Goal: Navigation & Orientation: Locate item on page

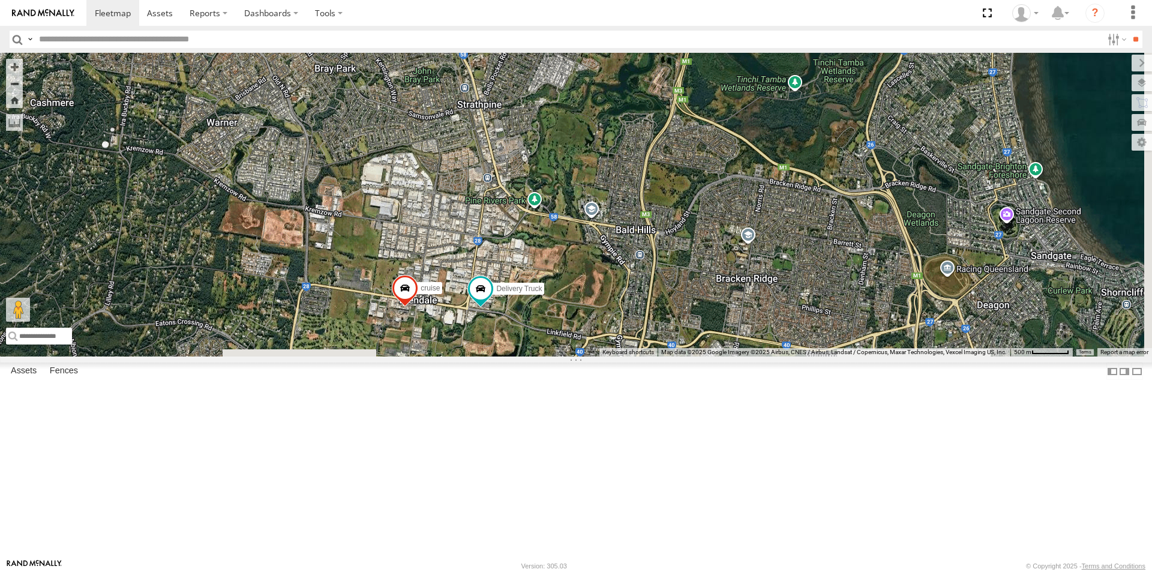
drag, startPoint x: 789, startPoint y: 497, endPoint x: 571, endPoint y: 343, distance: 267.8
click at [571, 343] on div "Delivery Truck cruise Small Truck" at bounding box center [576, 205] width 1152 height 304
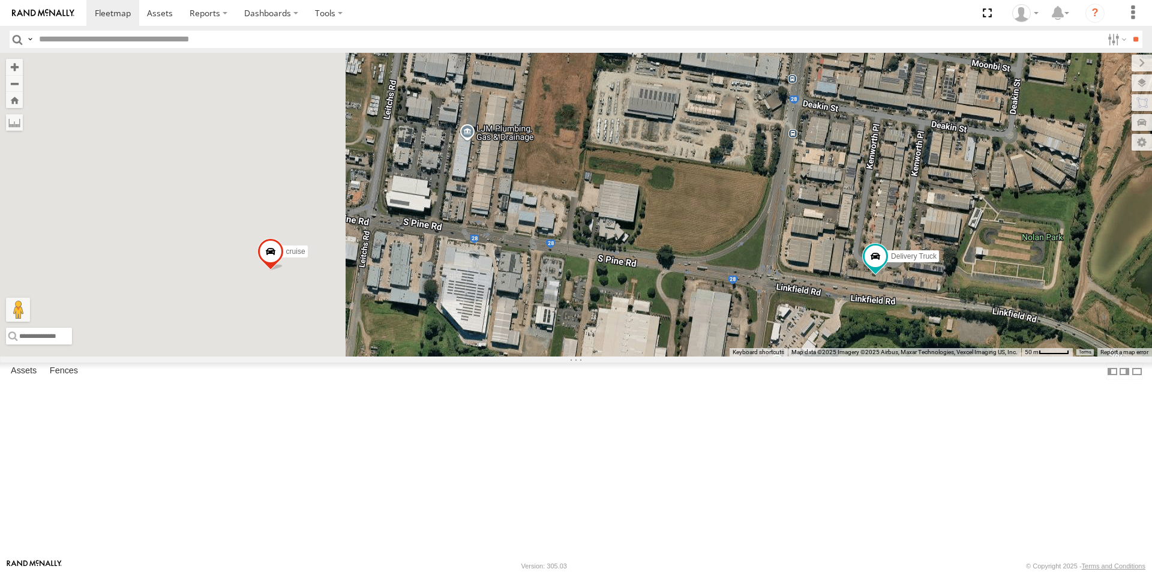
drag, startPoint x: 422, startPoint y: 434, endPoint x: 753, endPoint y: 365, distance: 338.3
click at [753, 356] on div "Delivery Truck cruise Small Truck" at bounding box center [576, 205] width 1152 height 304
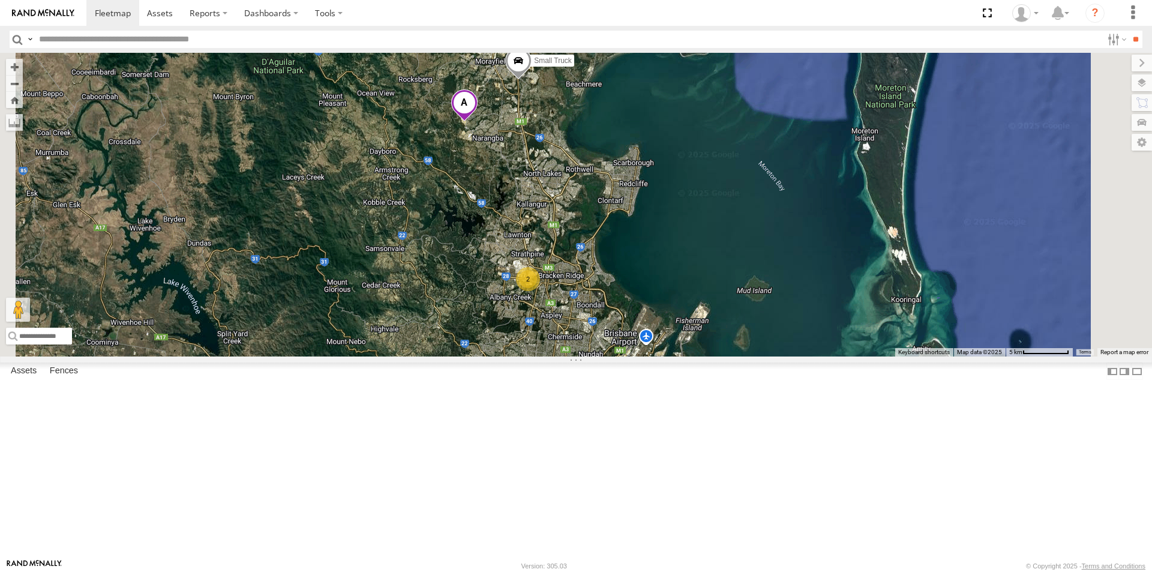
click at [532, 80] on span at bounding box center [518, 63] width 26 height 32
click at [666, 193] on div "Small Truck 2 Small Truck All Assets Coach Rd Burpengary East -27.1245 , 152.97…" at bounding box center [576, 205] width 1152 height 304
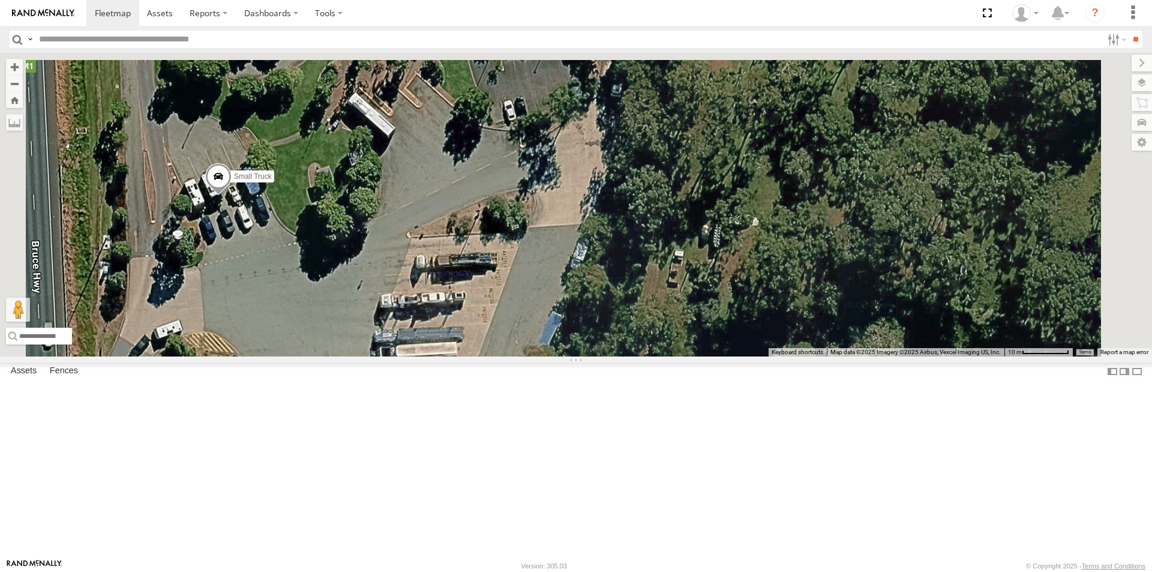
drag, startPoint x: 496, startPoint y: 236, endPoint x: 497, endPoint y: 440, distance: 203.4
click at [497, 356] on div "Small Truck" at bounding box center [576, 205] width 1152 height 304
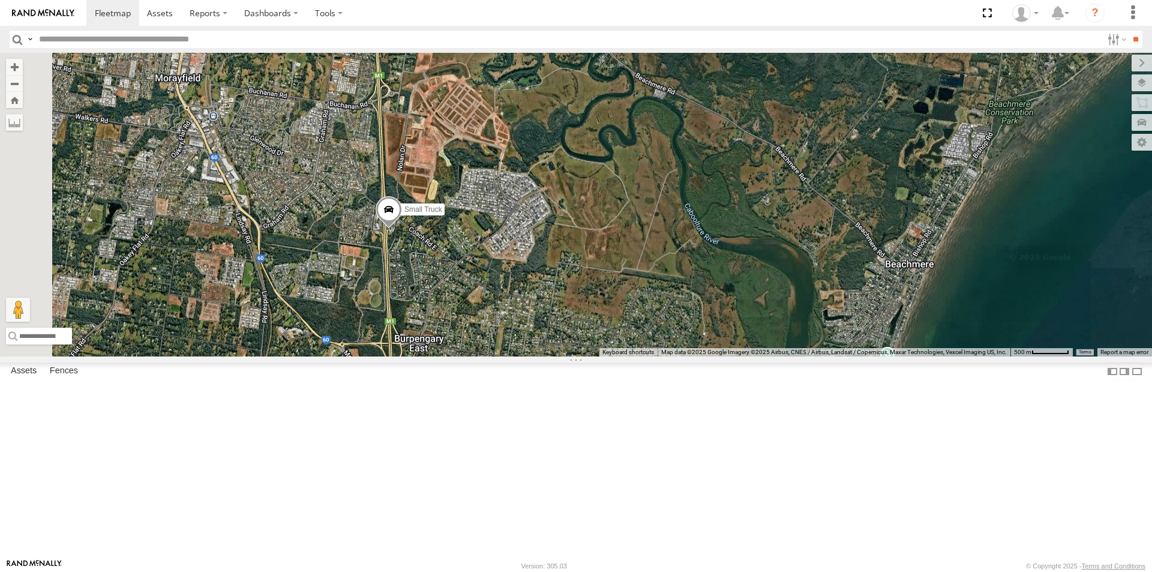
drag, startPoint x: 409, startPoint y: 185, endPoint x: 616, endPoint y: 385, distance: 288.1
click at [615, 356] on div "Small Truck" at bounding box center [576, 205] width 1152 height 304
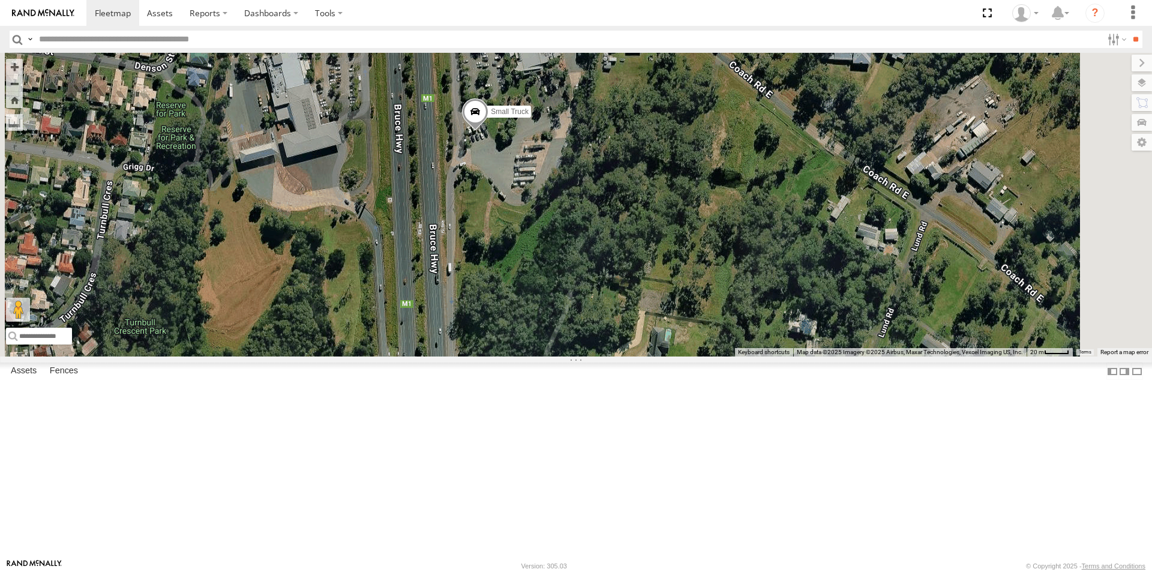
drag, startPoint x: 677, startPoint y: 103, endPoint x: 675, endPoint y: 431, distance: 327.6
click at [675, 356] on div "Small Truck" at bounding box center [576, 205] width 1152 height 304
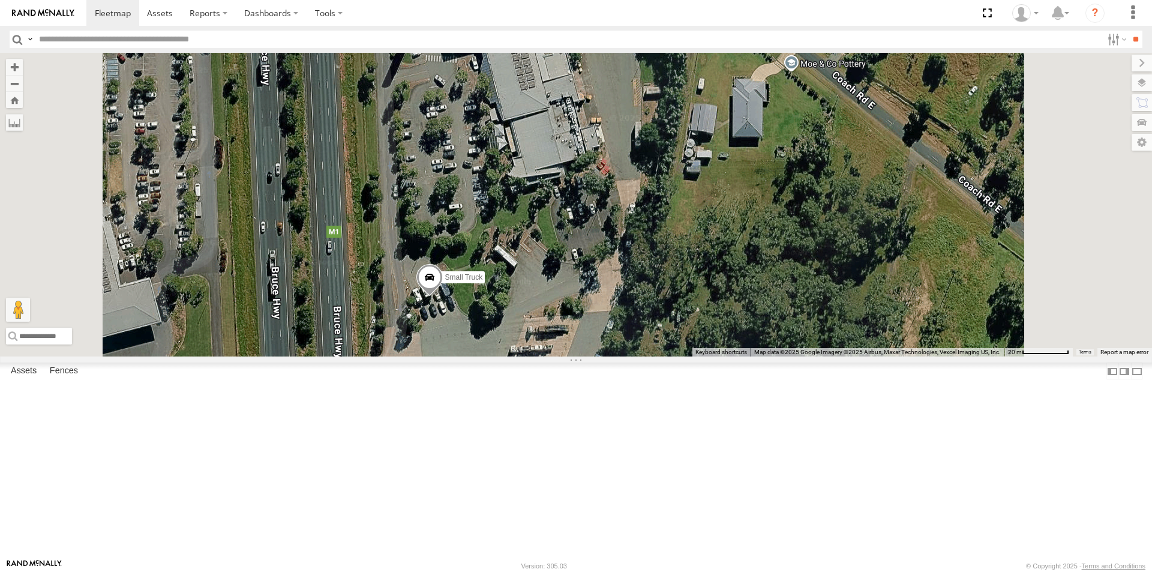
drag, startPoint x: 678, startPoint y: 169, endPoint x: 678, endPoint y: 293, distance: 123.6
click at [678, 293] on div "Small Truck" at bounding box center [576, 205] width 1152 height 304
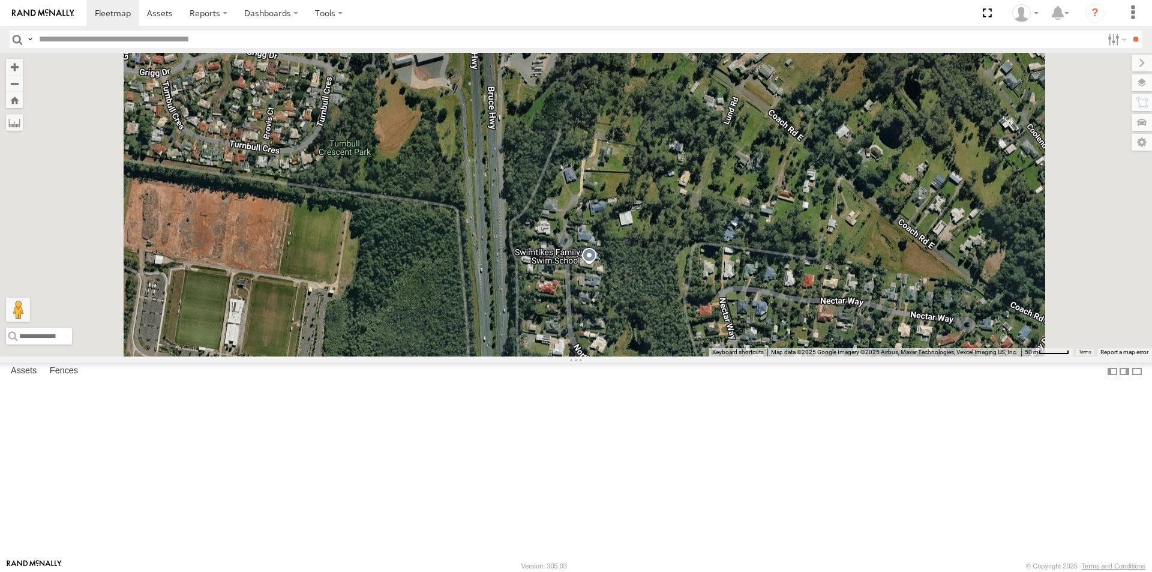
drag, startPoint x: 737, startPoint y: 406, endPoint x: 737, endPoint y: 233, distance: 172.2
click at [737, 233] on div "Small Truck" at bounding box center [576, 205] width 1152 height 304
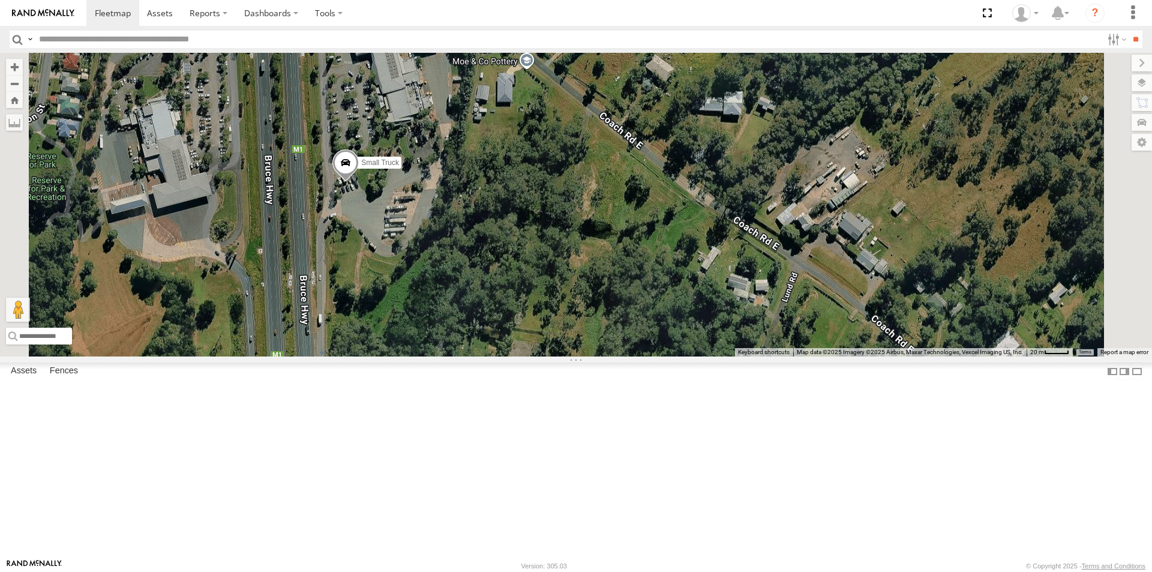
drag, startPoint x: 693, startPoint y: 134, endPoint x: 589, endPoint y: 433, distance: 316.8
click at [589, 356] on div "Small Truck" at bounding box center [576, 205] width 1152 height 304
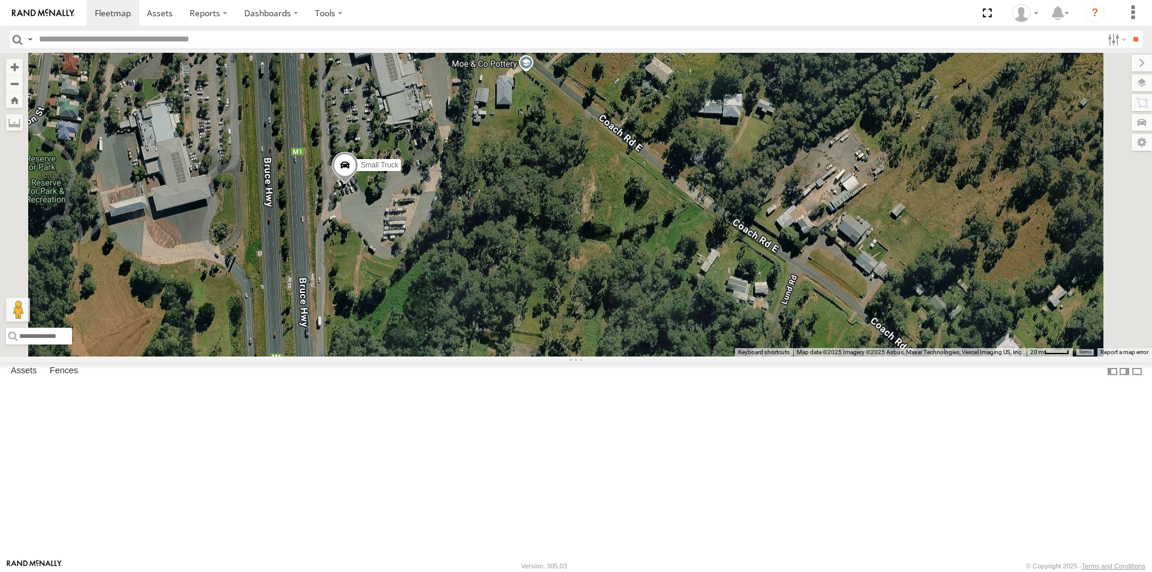
click at [550, 182] on div "Small Truck" at bounding box center [576, 205] width 1152 height 304
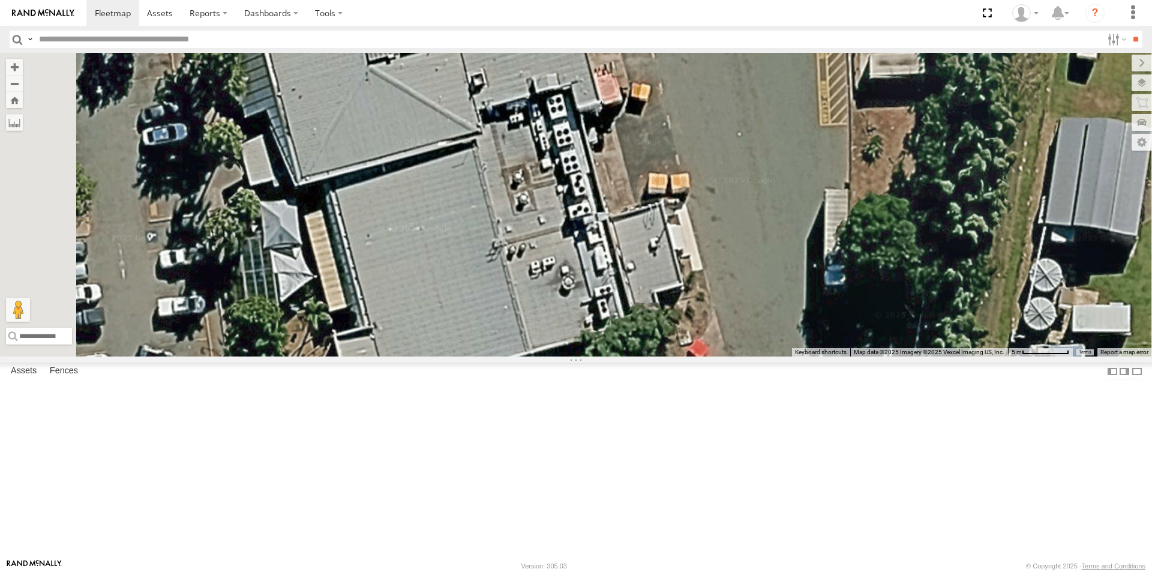
click at [548, 203] on div "Small Truck" at bounding box center [576, 205] width 1152 height 304
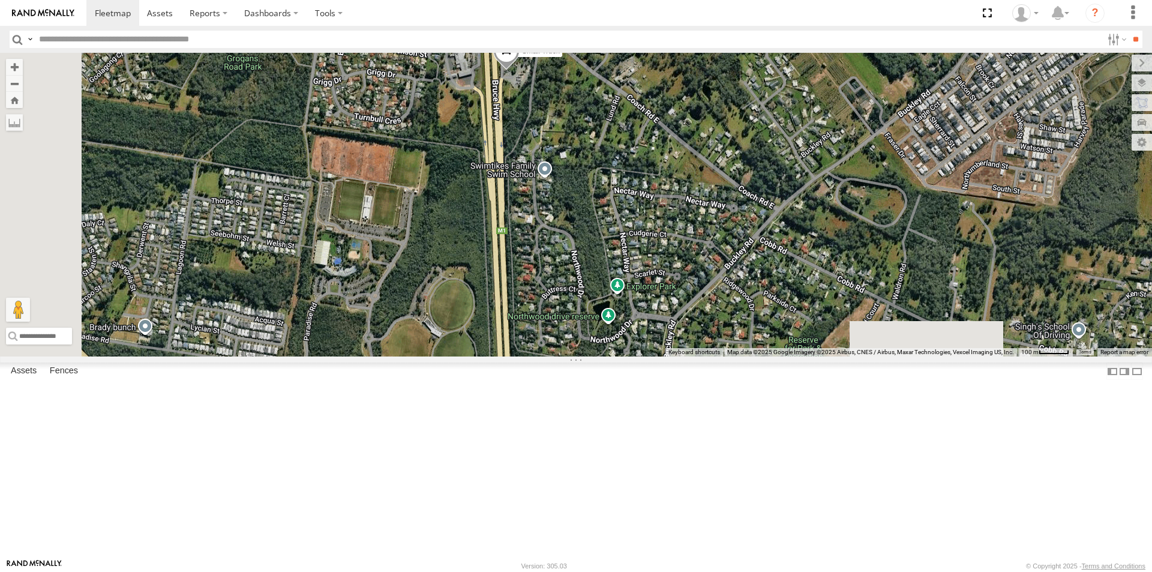
drag, startPoint x: 711, startPoint y: 455, endPoint x: 708, endPoint y: 217, distance: 238.2
click at [708, 217] on div "Small Truck" at bounding box center [576, 205] width 1152 height 304
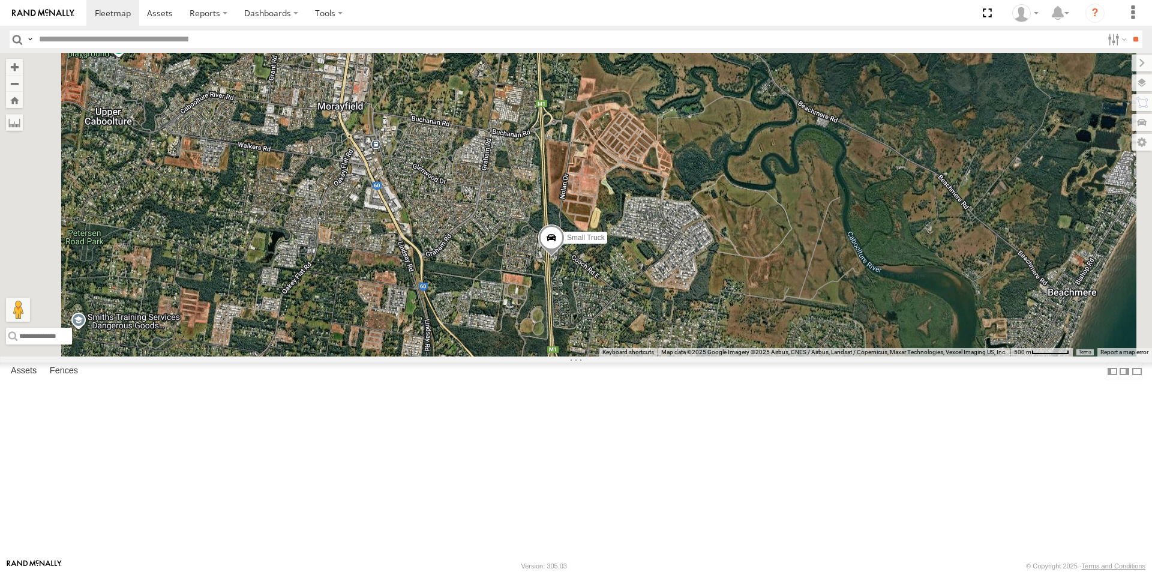
drag, startPoint x: 756, startPoint y: 229, endPoint x: 746, endPoint y: 387, distance: 158.1
click at [746, 356] on div "Small Truck" at bounding box center [576, 205] width 1152 height 304
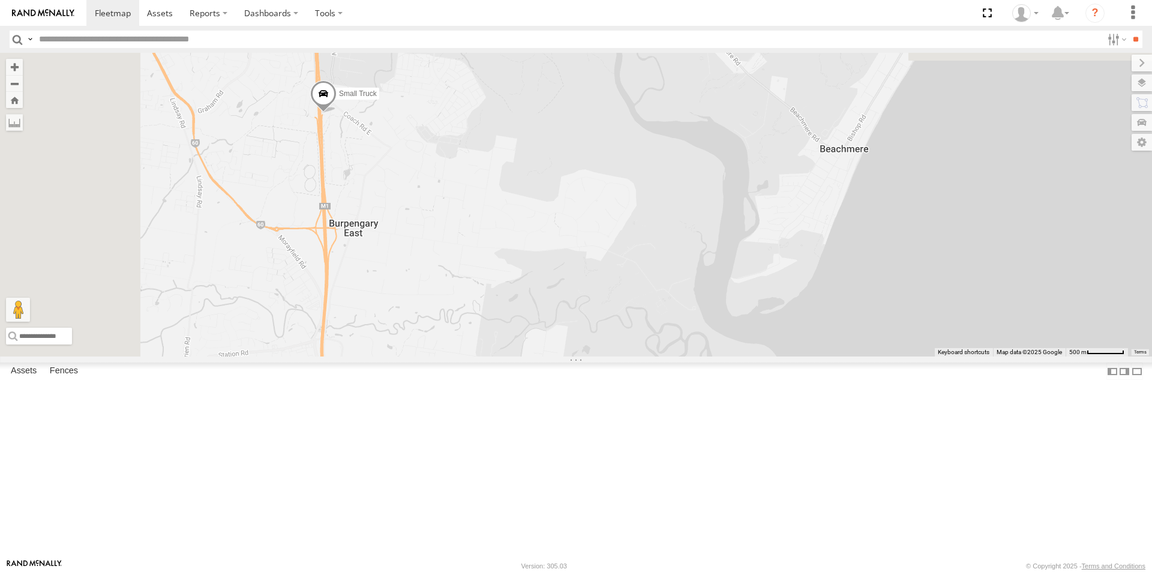
drag, startPoint x: 443, startPoint y: 127, endPoint x: 622, endPoint y: 352, distance: 287.7
click at [622, 352] on div "Small Truck" at bounding box center [576, 205] width 1152 height 304
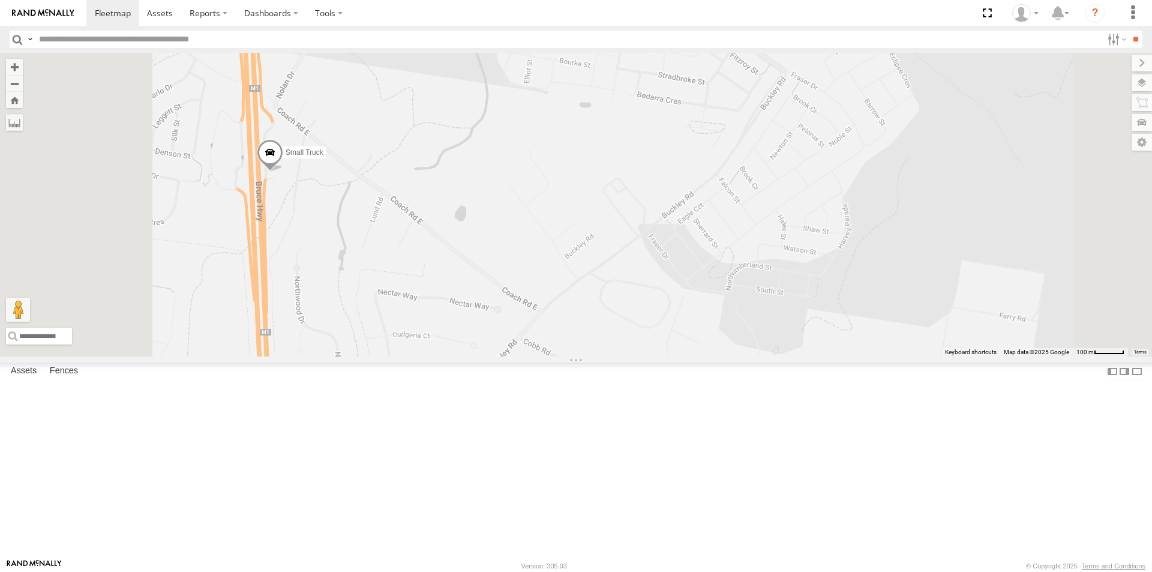
drag, startPoint x: 413, startPoint y: 148, endPoint x: 526, endPoint y: 350, distance: 231.5
click at [517, 349] on div "Small Truck" at bounding box center [576, 205] width 1152 height 304
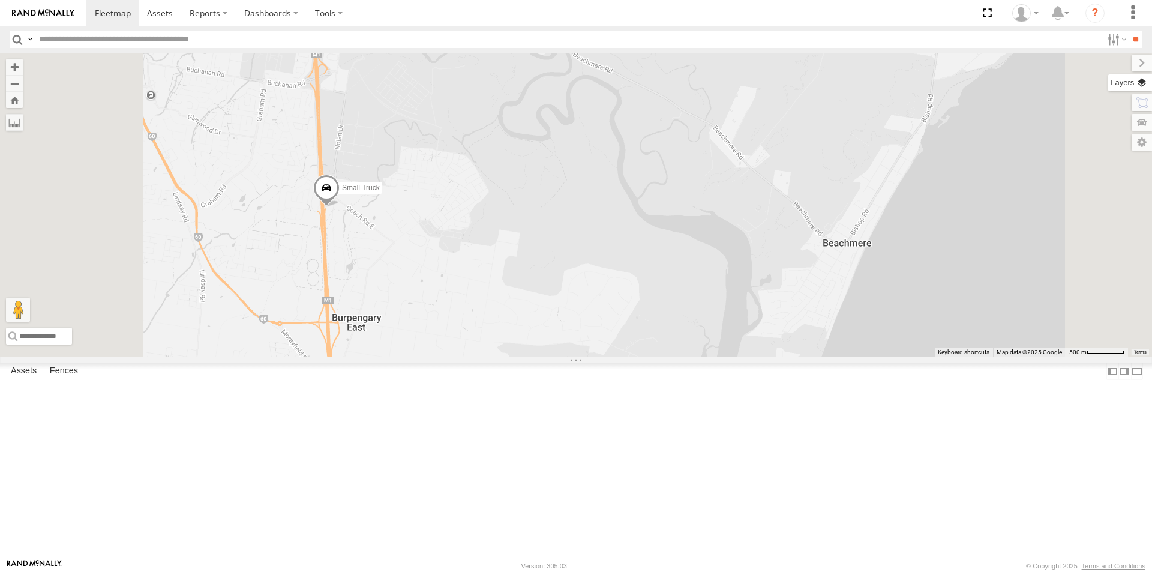
click at [1143, 83] on label at bounding box center [1130, 82] width 44 height 17
click at [0, 0] on span "Basemaps" at bounding box center [0, 0] width 0 height 0
click at [0, 0] on span "Satellite + Roadmap" at bounding box center [0, 0] width 0 height 0
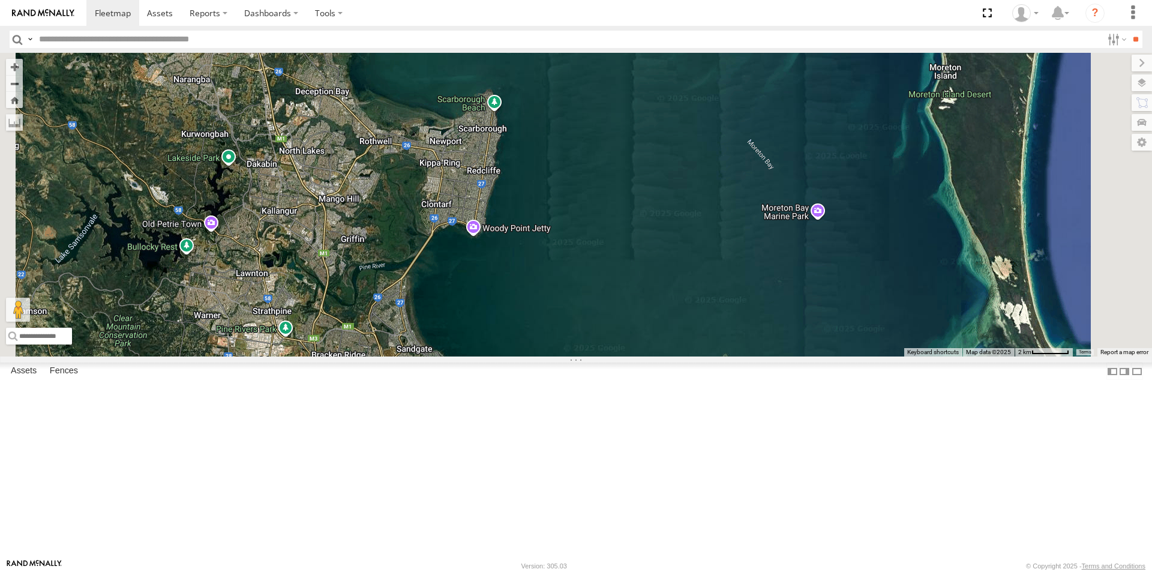
drag, startPoint x: 826, startPoint y: 433, endPoint x: 696, endPoint y: 151, distance: 310.6
click at [696, 151] on div "Small Truck" at bounding box center [576, 205] width 1152 height 304
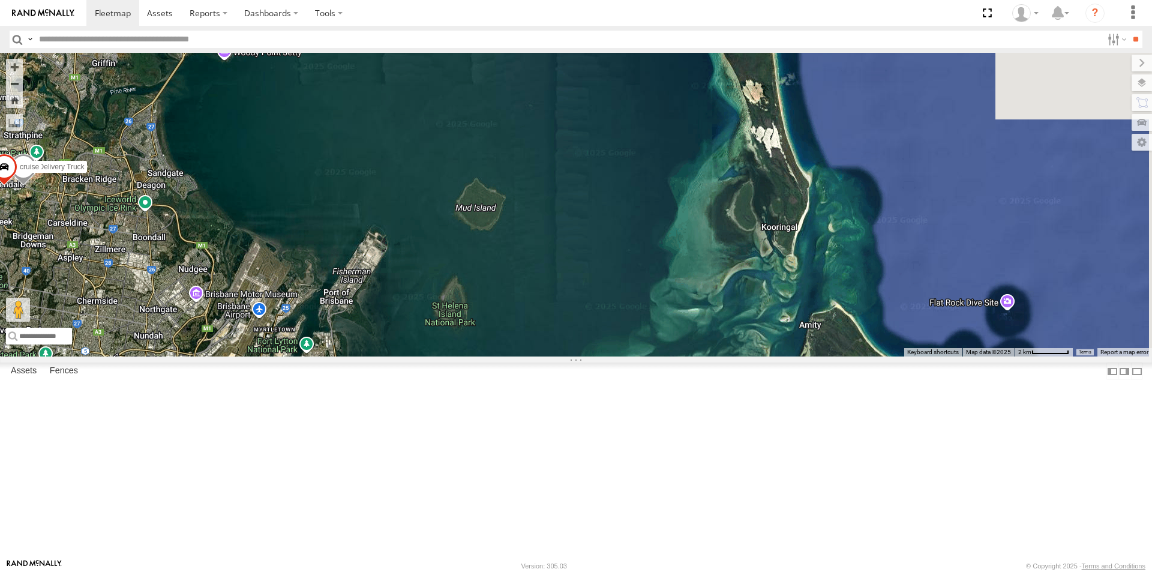
drag, startPoint x: 822, startPoint y: 457, endPoint x: 583, endPoint y: 291, distance: 291.4
click at [583, 291] on div "Small Truck Delivery Truck cruise" at bounding box center [576, 205] width 1152 height 304
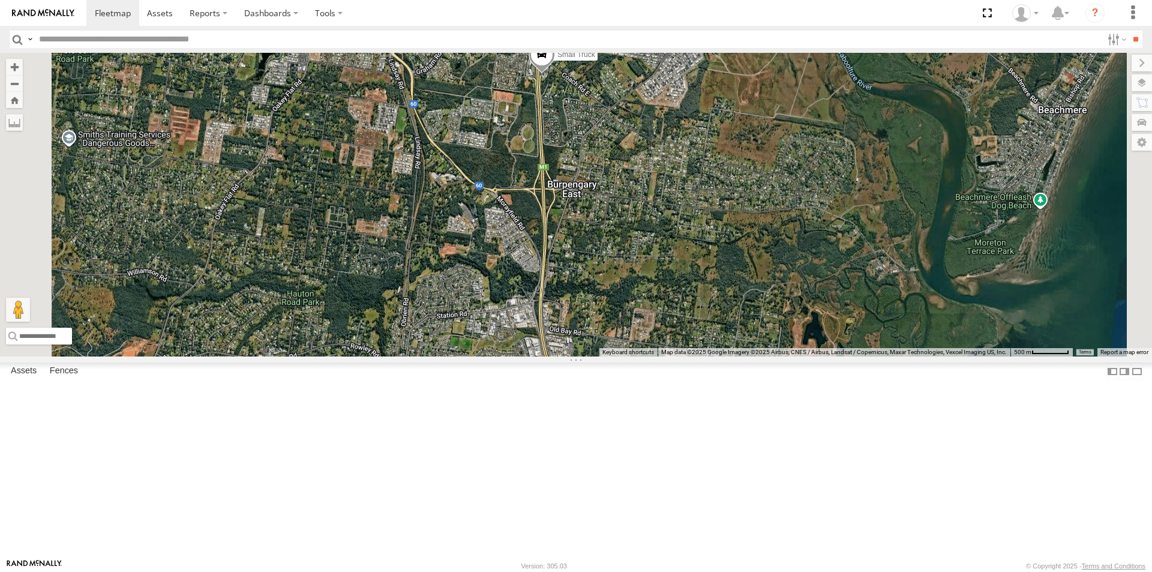
drag, startPoint x: 780, startPoint y: 83, endPoint x: 734, endPoint y: 310, distance: 232.1
click at [734, 310] on div "Small Truck" at bounding box center [576, 205] width 1152 height 304
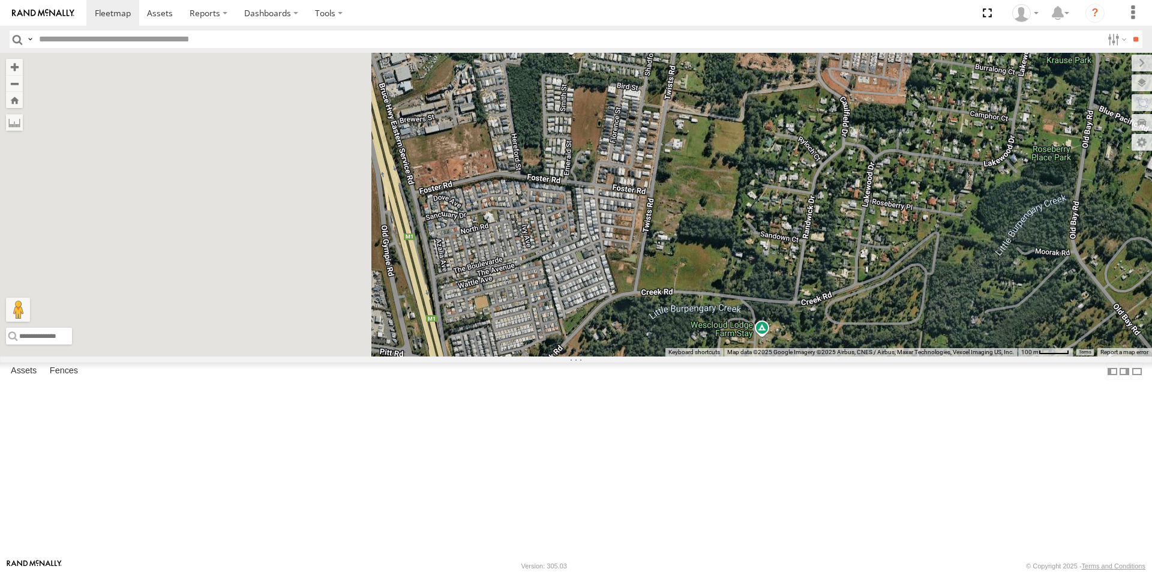
drag, startPoint x: 378, startPoint y: 224, endPoint x: 734, endPoint y: 288, distance: 361.4
click at [734, 288] on div "Small Truck" at bounding box center [576, 205] width 1152 height 304
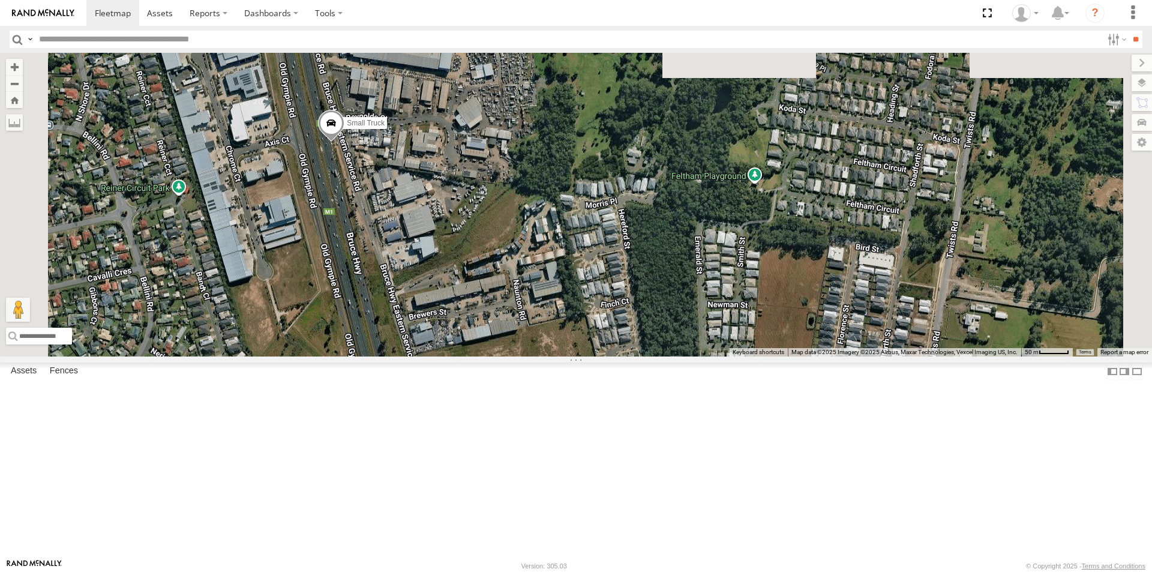
drag, startPoint x: 559, startPoint y: 103, endPoint x: 534, endPoint y: 304, distance: 202.5
click at [534, 304] on div "Small Truck" at bounding box center [576, 205] width 1152 height 304
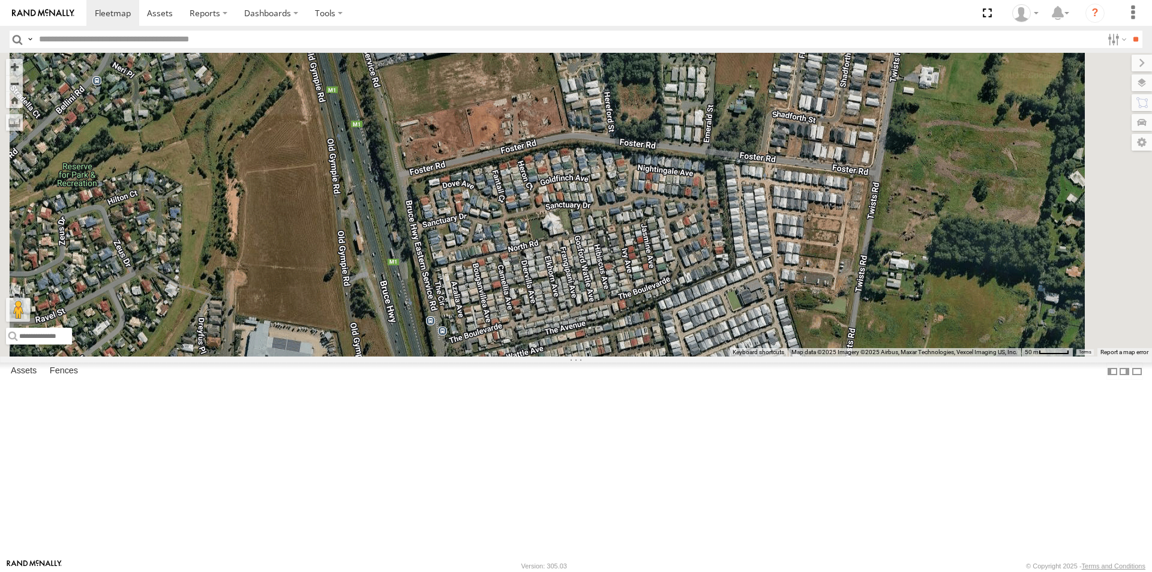
drag, startPoint x: 607, startPoint y: 518, endPoint x: 572, endPoint y: 152, distance: 367.6
click at [572, 152] on div "Small Truck" at bounding box center [576, 205] width 1152 height 304
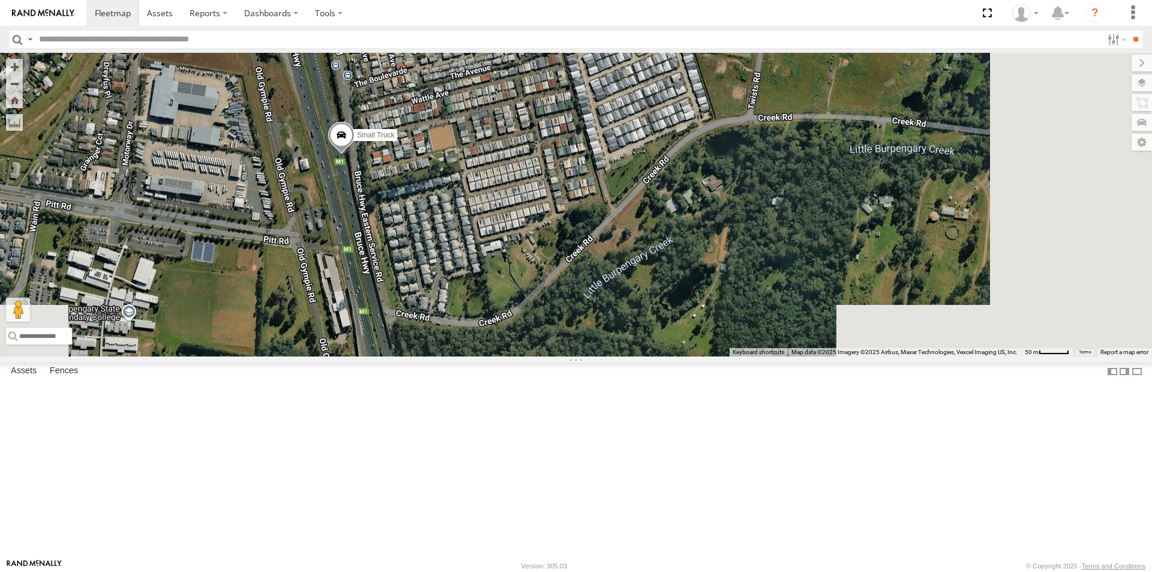
drag, startPoint x: 644, startPoint y: 494, endPoint x: 550, endPoint y: 262, distance: 250.2
click at [550, 262] on div "Small Truck" at bounding box center [576, 205] width 1152 height 304
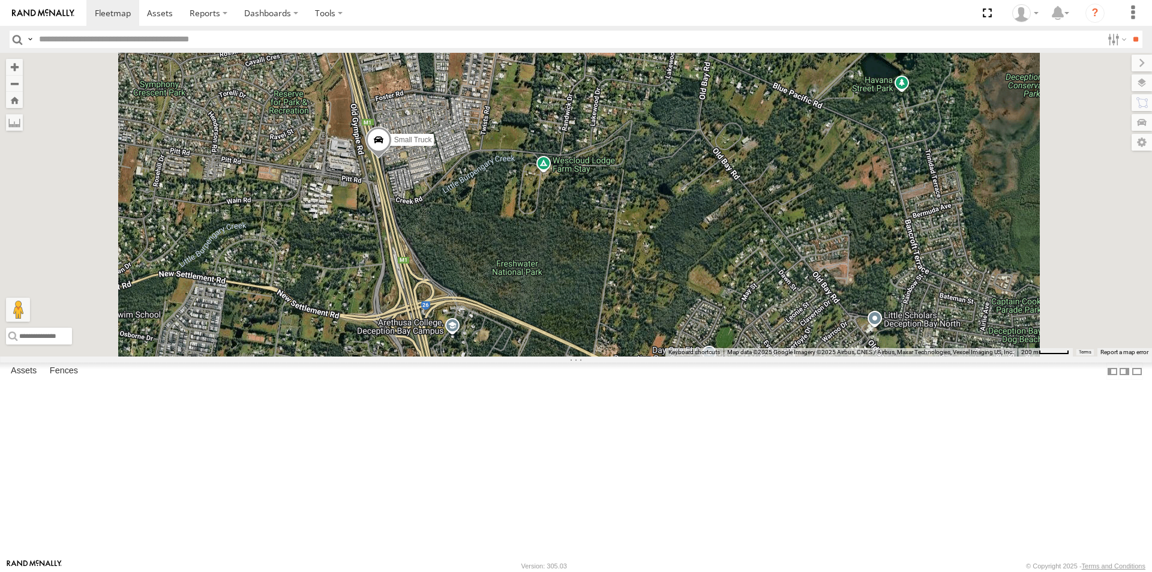
click at [0, 0] on div "Small Truck" at bounding box center [0, 0] width 0 height 0
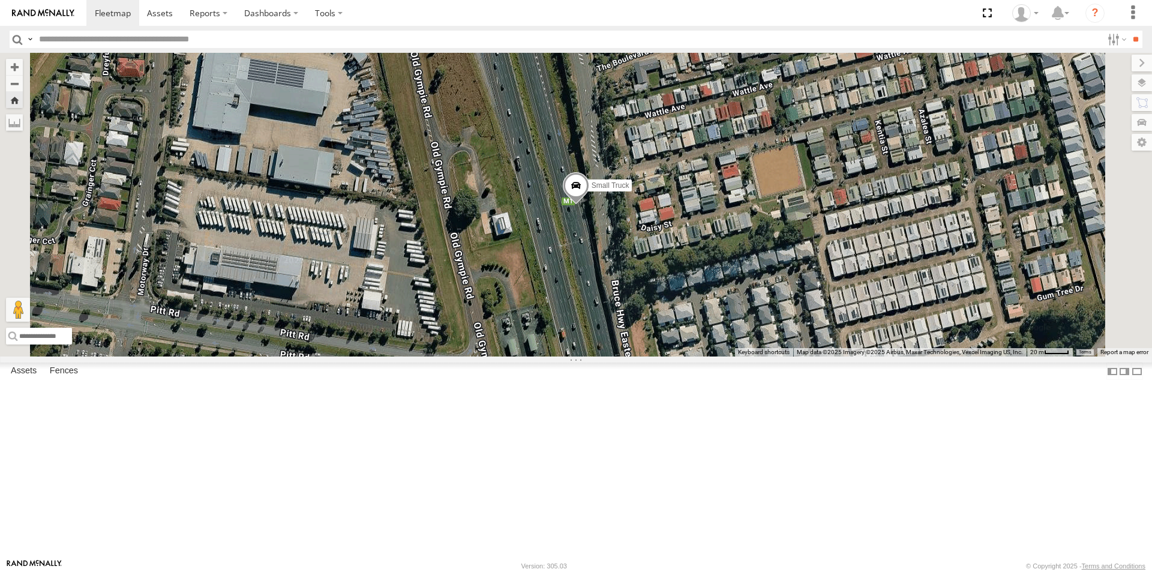
click at [0, 0] on div at bounding box center [0, 0] width 0 height 0
click at [492, 291] on div "Mark Location Center Map Zoom to Fit" at bounding box center [461, 312] width 62 height 43
click at [589, 205] on span at bounding box center [576, 188] width 26 height 32
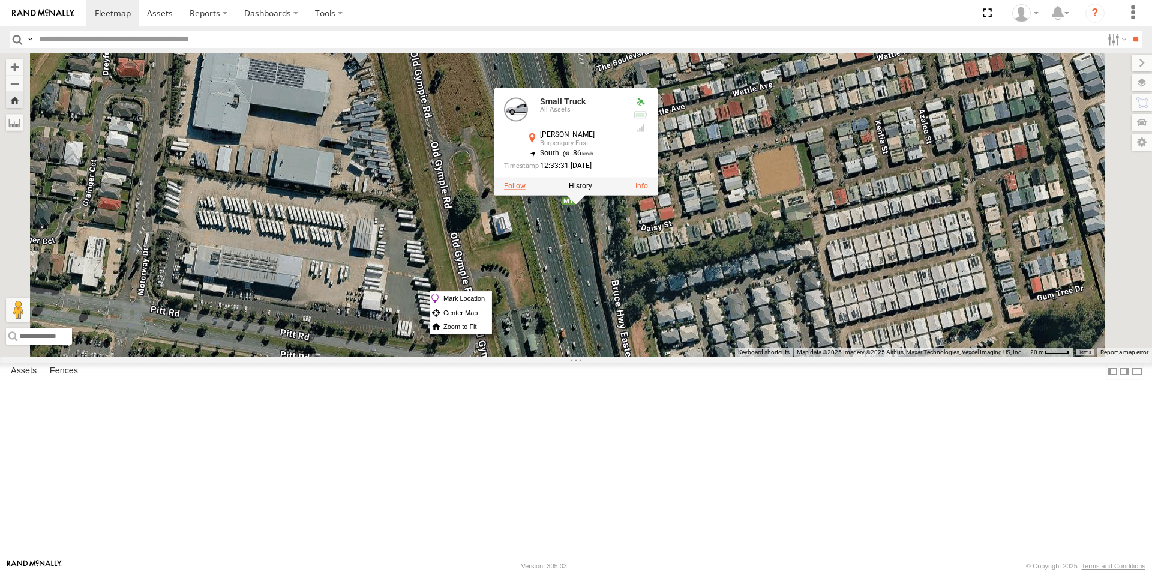
click at [526, 191] on label at bounding box center [515, 186] width 22 height 8
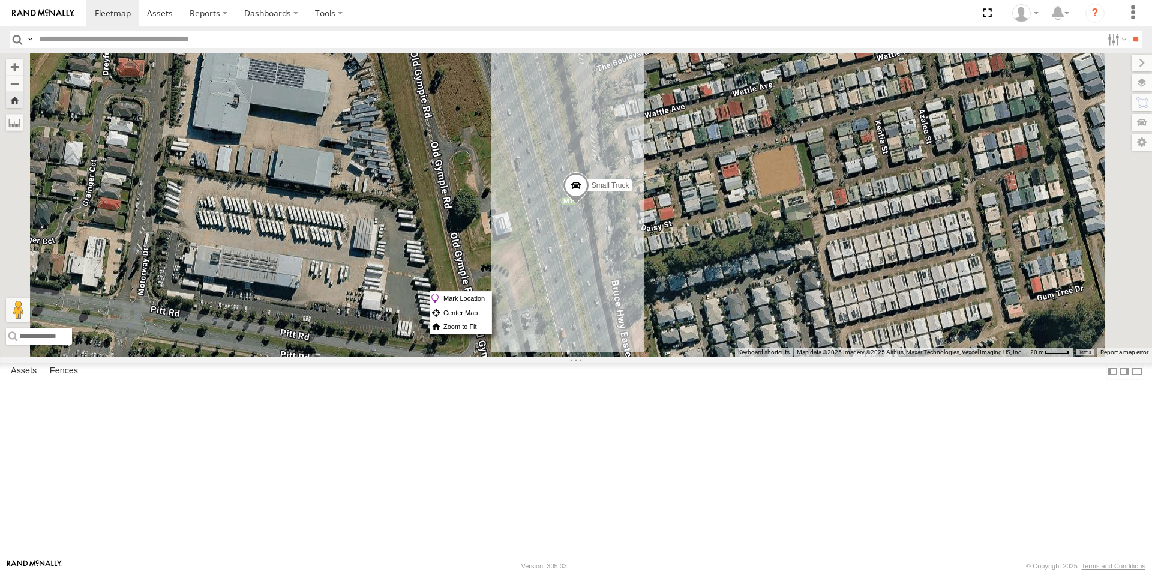
click at [731, 356] on div "Small Truck" at bounding box center [576, 205] width 1152 height 304
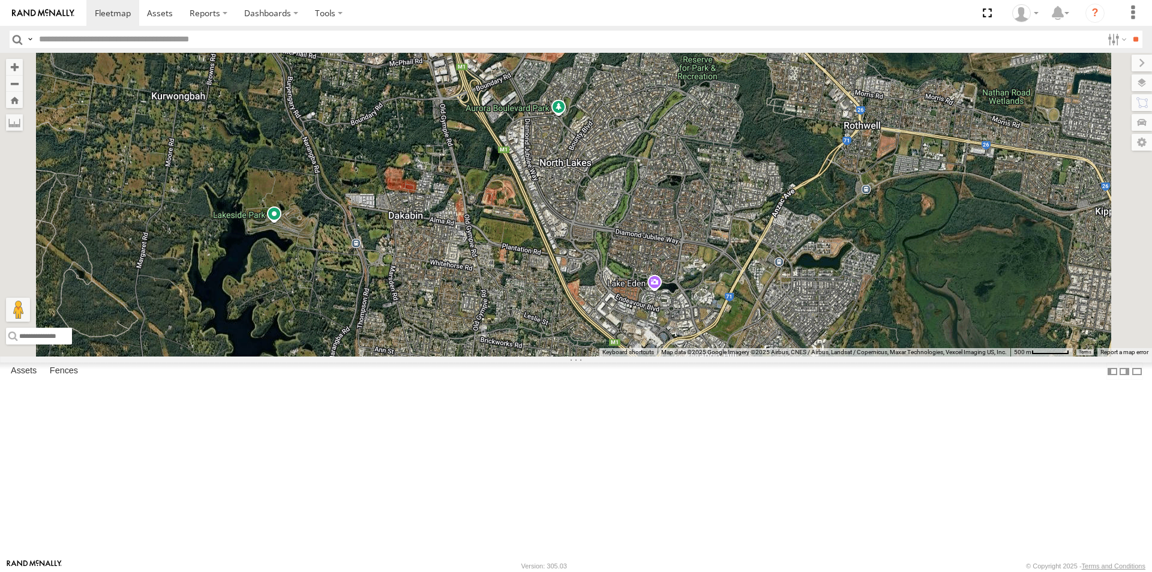
drag, startPoint x: 694, startPoint y: 164, endPoint x: 648, endPoint y: 415, distance: 255.0
click at [648, 356] on div "Delivery Truck cruise Small Truck" at bounding box center [576, 205] width 1152 height 304
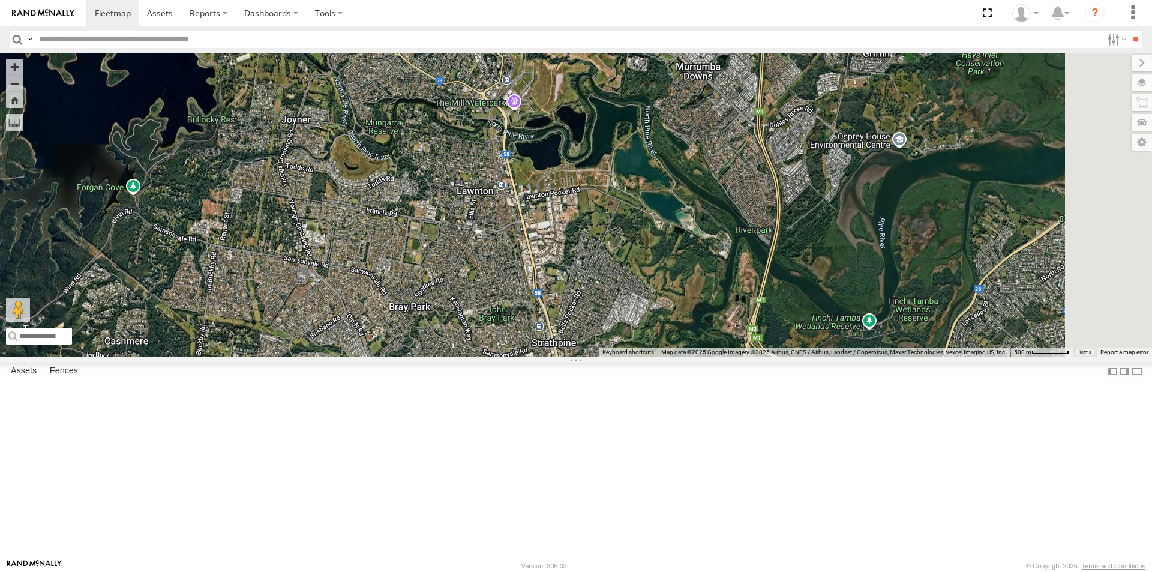
drag, startPoint x: 584, startPoint y: 500, endPoint x: 564, endPoint y: 299, distance: 201.9
click at [564, 299] on div "Delivery Truck cruise Small Truck" at bounding box center [576, 205] width 1152 height 304
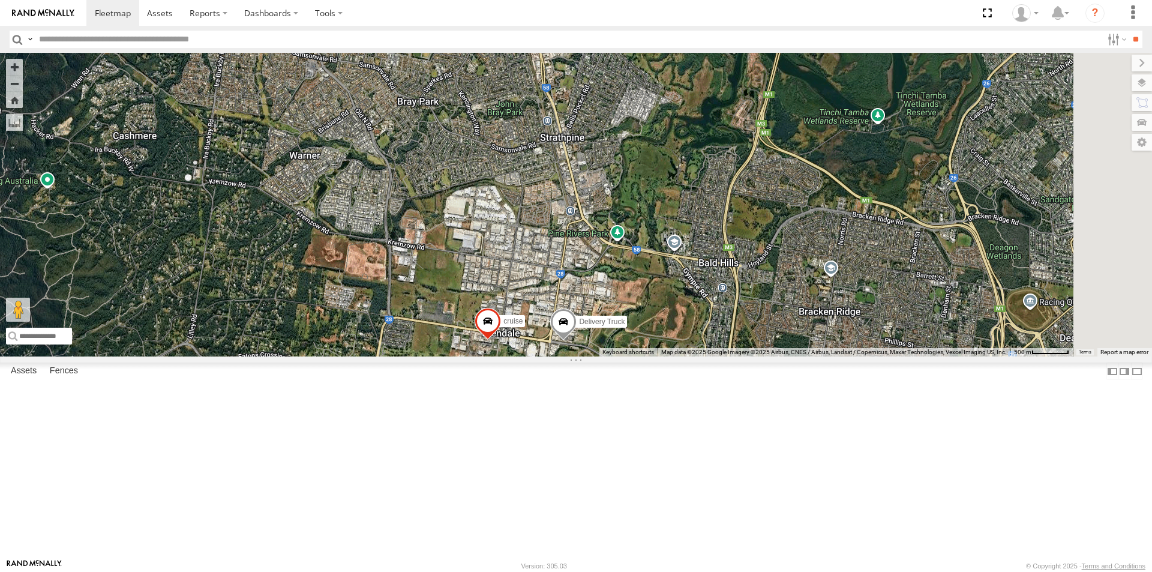
drag, startPoint x: 600, startPoint y: 469, endPoint x: 607, endPoint y: 262, distance: 207.1
click at [607, 262] on div "Delivery Truck cruise Small Truck" at bounding box center [576, 205] width 1152 height 304
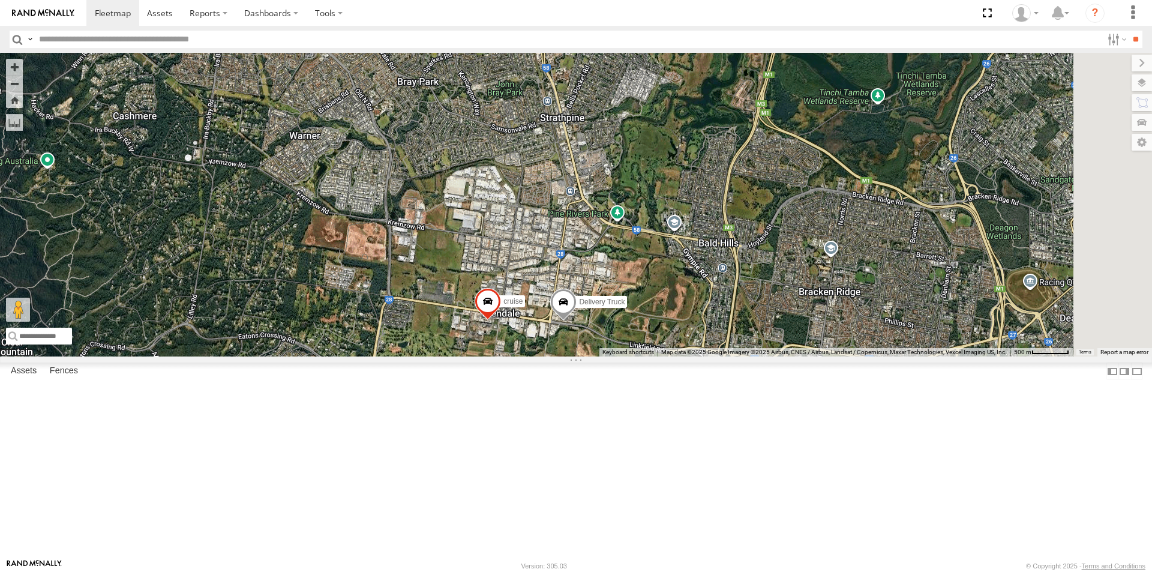
click at [501, 320] on span at bounding box center [488, 304] width 26 height 32
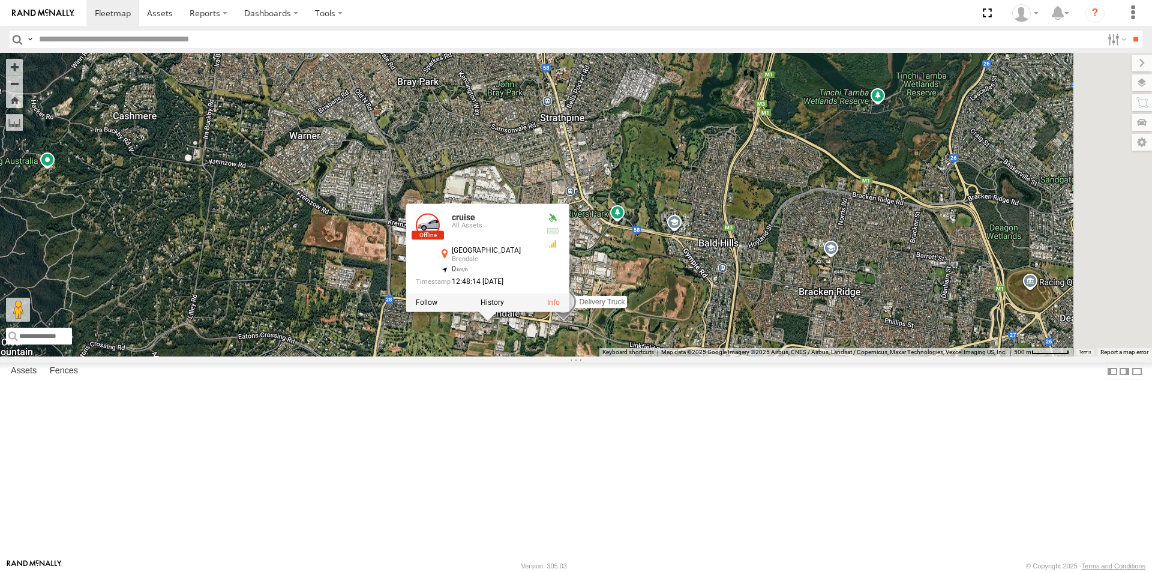
click at [569, 312] on div "cruise All Assets South Pine Rd Brendale -27.3274 , 152.97778 0 12:48:14 15/08/…" at bounding box center [487, 258] width 163 height 108
click at [569, 311] on div at bounding box center [487, 302] width 163 height 18
click at [613, 356] on div "Delivery Truck cruise Small Truck cruise All Assets South Pine Rd Brendale -27.…" at bounding box center [576, 205] width 1152 height 304
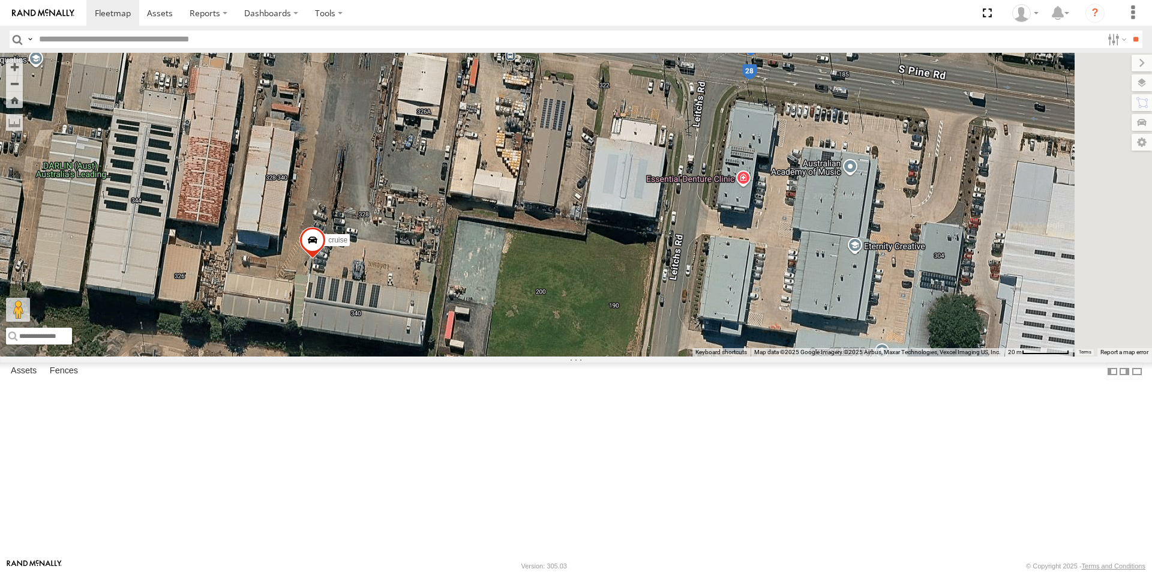
click at [442, 356] on div "Delivery Truck cruise Small Truck" at bounding box center [576, 205] width 1152 height 304
drag, startPoint x: 442, startPoint y: 370, endPoint x: 457, endPoint y: 376, distance: 16.2
click at [203, 376] on label "Mark Location" at bounding box center [172, 378] width 61 height 14
click at [305, 269] on span at bounding box center [291, 253] width 26 height 32
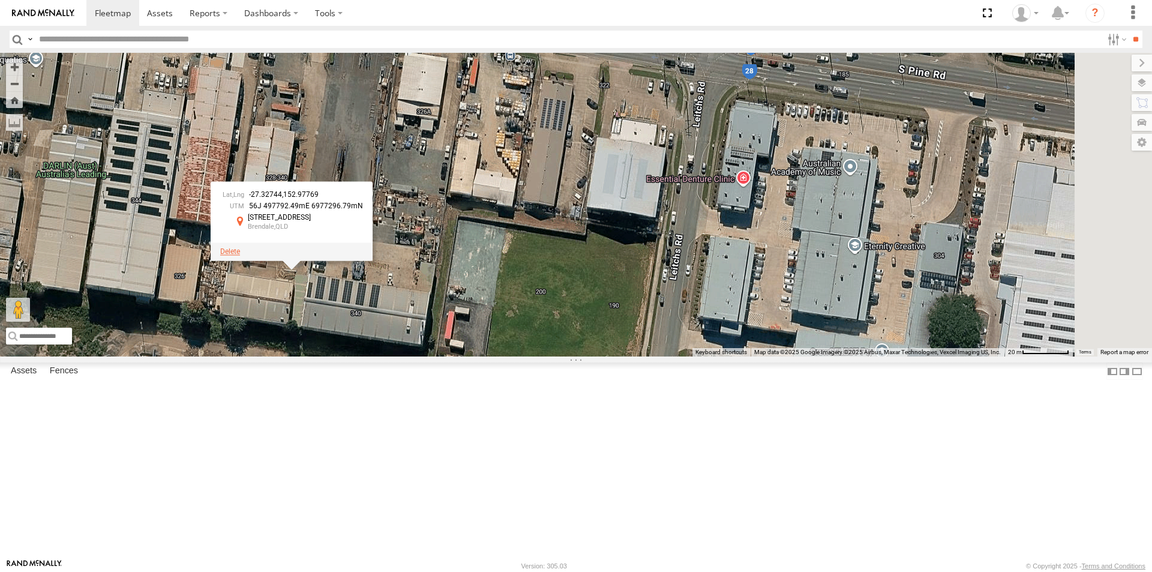
click at [240, 256] on span at bounding box center [230, 251] width 20 height 8
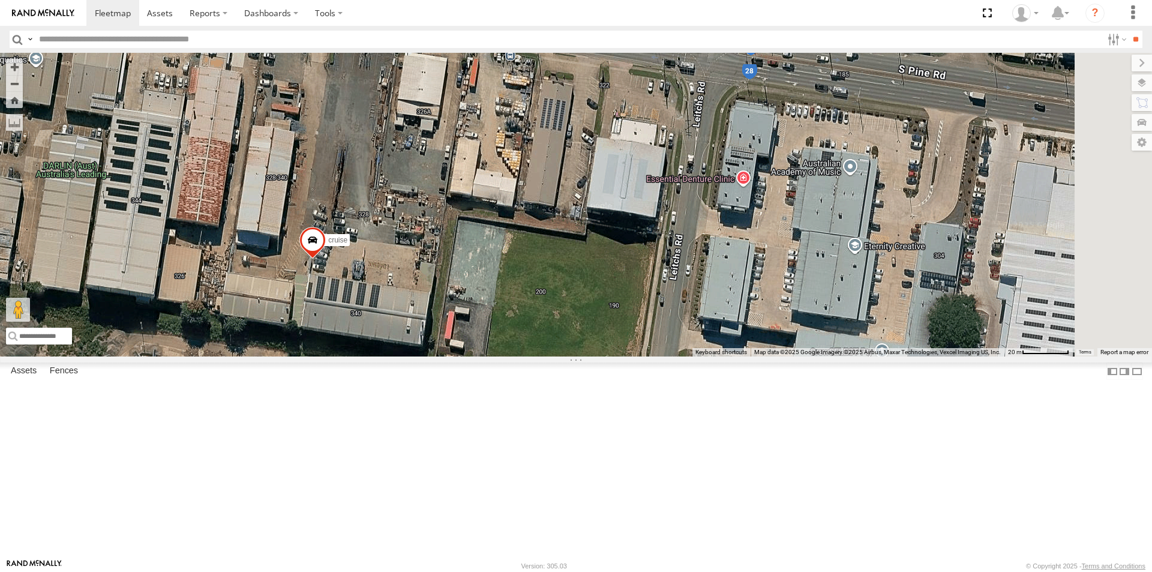
drag, startPoint x: 451, startPoint y: 363, endPoint x: 475, endPoint y: 371, distance: 25.8
click at [212, 371] on label "Mark Location" at bounding box center [181, 371] width 61 height 14
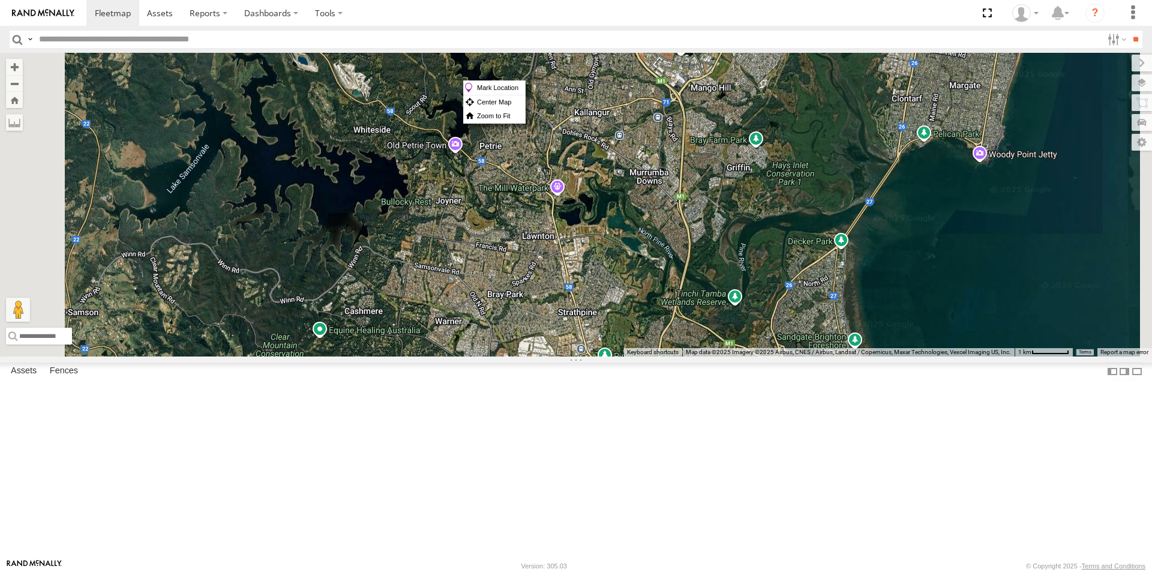
click at [526, 80] on div "Mark Location Center Map Zoom to Fit" at bounding box center [494, 101] width 62 height 43
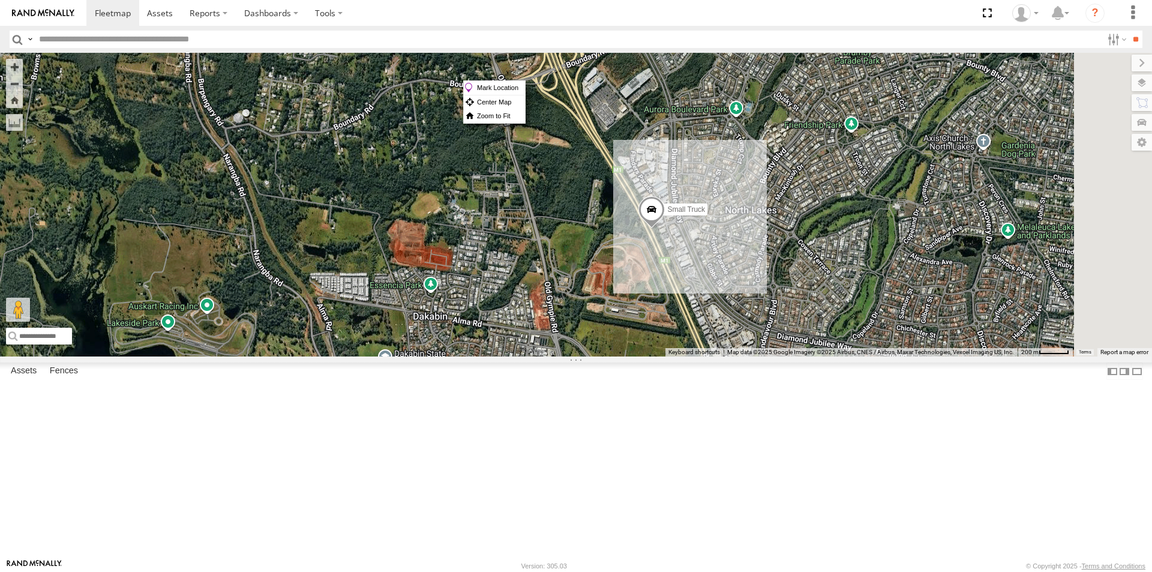
click at [813, 356] on div "Small Truck" at bounding box center [576, 205] width 1152 height 304
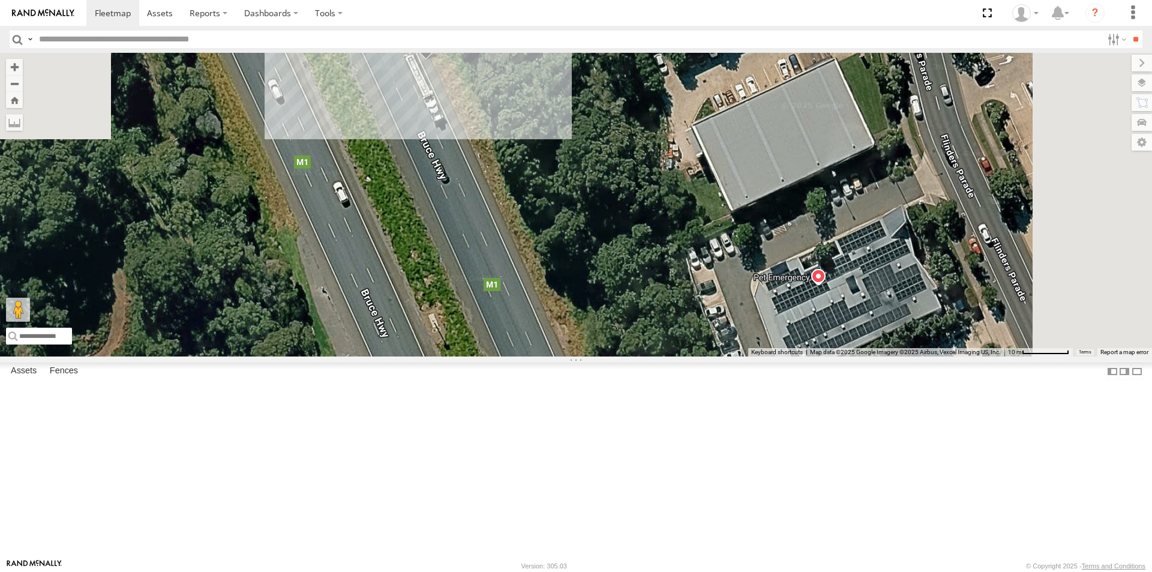
drag, startPoint x: 691, startPoint y: 115, endPoint x: 643, endPoint y: 362, distance: 251.8
click at [643, 356] on div "Small Truck" at bounding box center [576, 205] width 1152 height 304
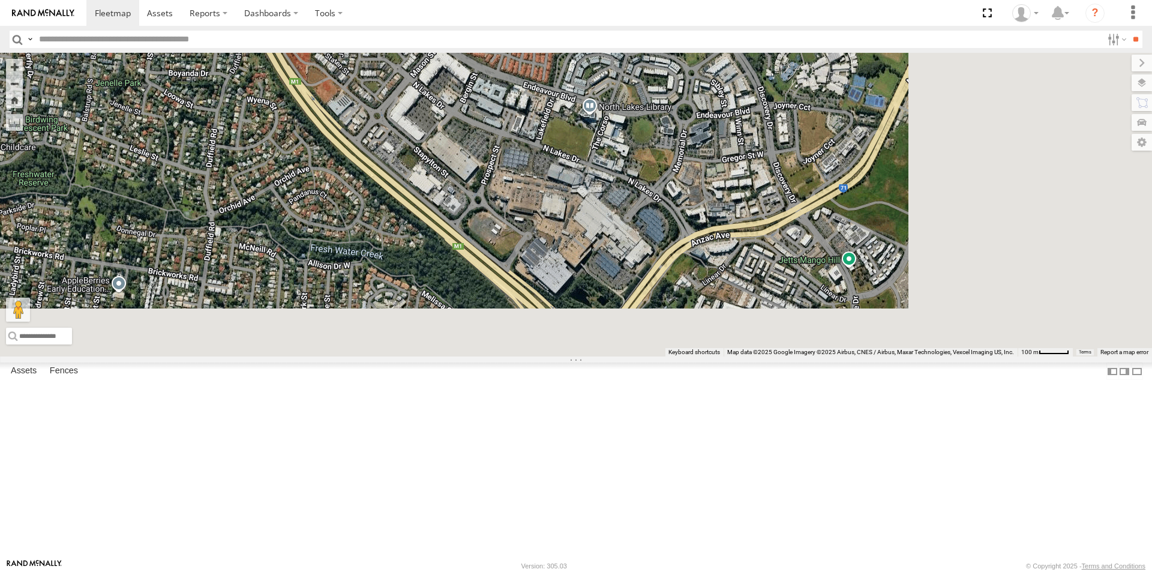
drag, startPoint x: 978, startPoint y: 515, endPoint x: 776, endPoint y: 190, distance: 382.7
click at [776, 190] on div "Small Truck" at bounding box center [576, 205] width 1152 height 304
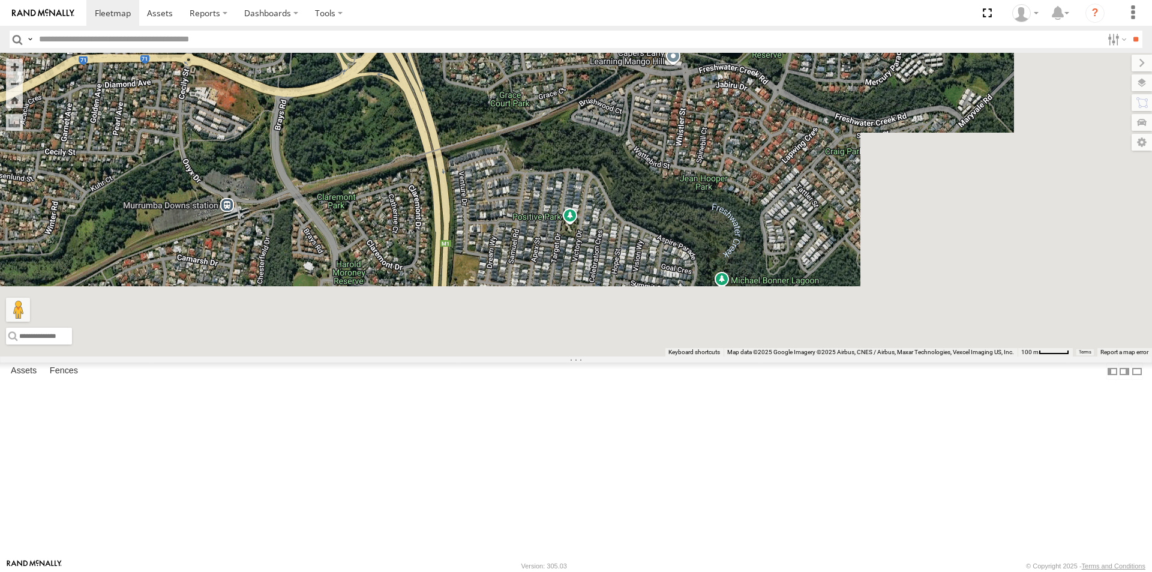
drag, startPoint x: 878, startPoint y: 478, endPoint x: 664, endPoint y: 122, distance: 415.2
click at [664, 122] on div "Small Truck" at bounding box center [576, 205] width 1152 height 304
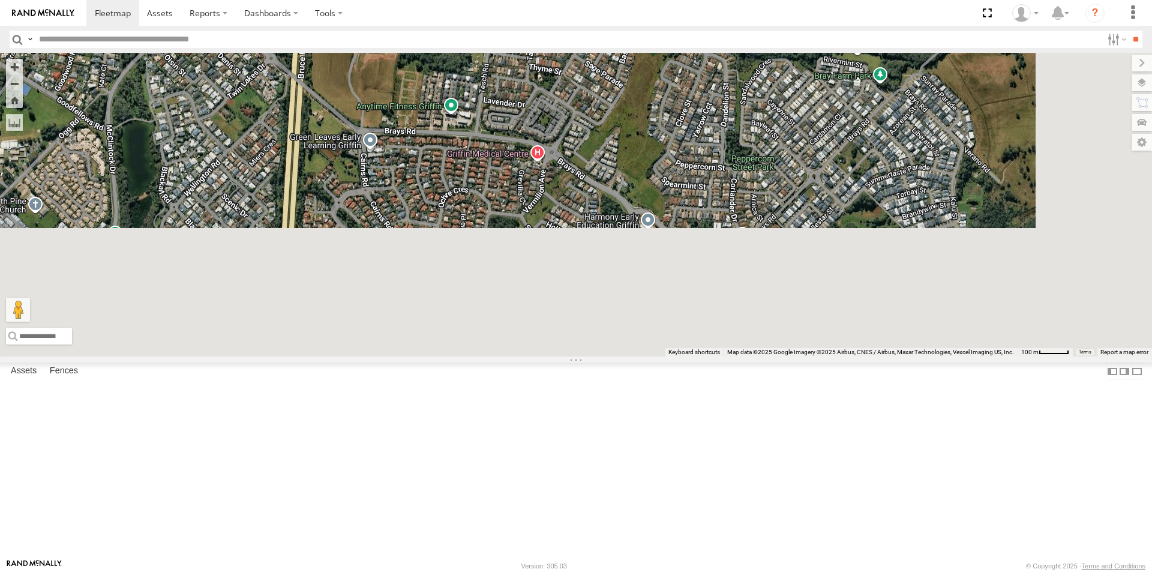
drag, startPoint x: 746, startPoint y: 445, endPoint x: 644, endPoint y: 112, distance: 348.4
click at [644, 112] on div "Small Truck" at bounding box center [576, 205] width 1152 height 304
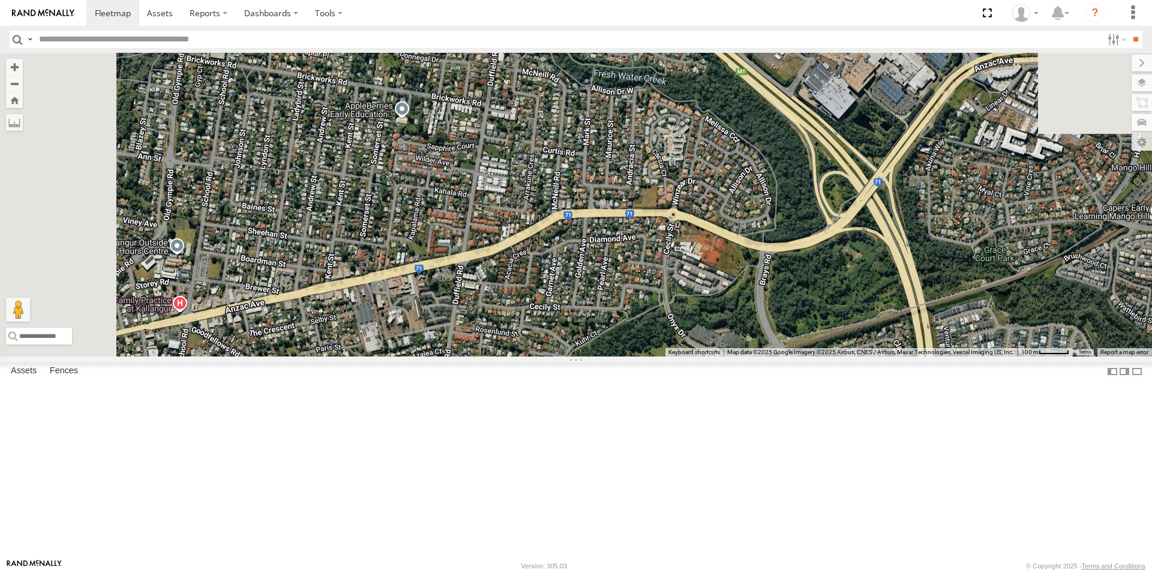
drag, startPoint x: 595, startPoint y: 432, endPoint x: 575, endPoint y: 112, distance: 321.0
click at [578, 114] on div "Small Truck" at bounding box center [576, 205] width 1152 height 304
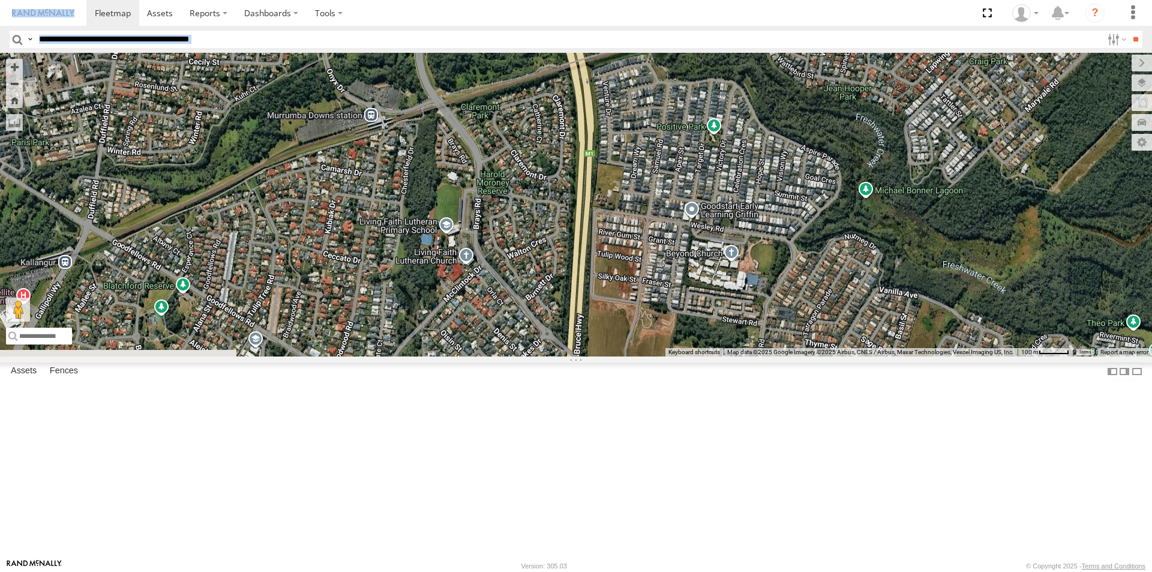
drag, startPoint x: 926, startPoint y: 363, endPoint x: 436, endPoint y: -8, distance: 615.4
click at [436, 0] on html at bounding box center [576, 286] width 1152 height 572
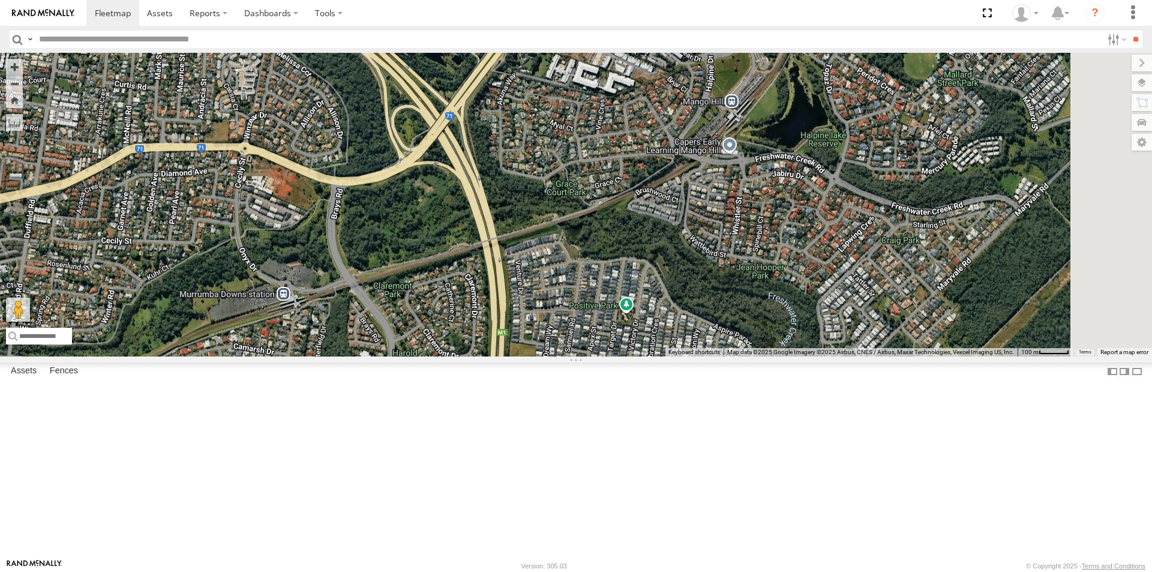
drag, startPoint x: 998, startPoint y: 446, endPoint x: 529, endPoint y: 34, distance: 624.4
click at [529, 34] on body at bounding box center [576, 286] width 1152 height 572
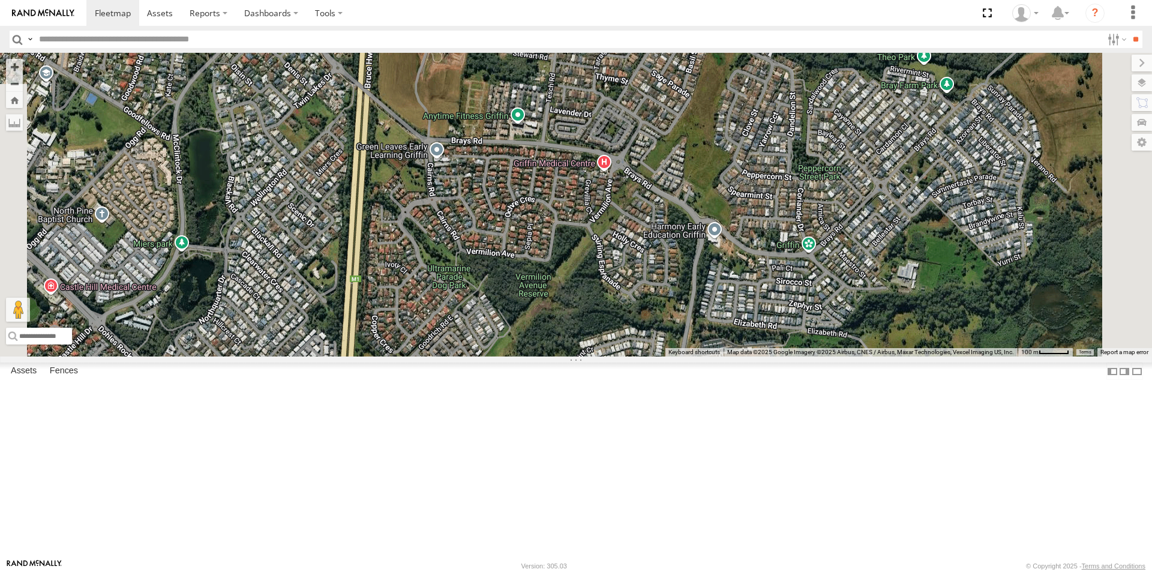
drag, startPoint x: 601, startPoint y: 397, endPoint x: 581, endPoint y: 54, distance: 343.8
click at [581, 53] on div "Small Truck" at bounding box center [576, 205] width 1152 height 304
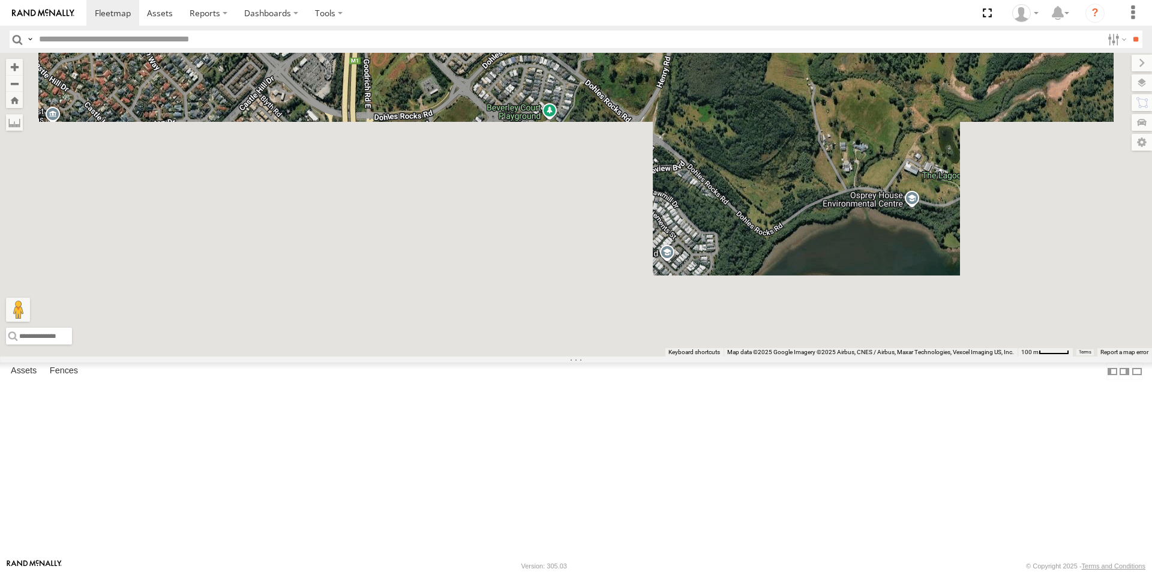
drag, startPoint x: 583, startPoint y: 434, endPoint x: 595, endPoint y: 59, distance: 375.7
click at [595, 59] on div "Small Truck" at bounding box center [576, 205] width 1152 height 304
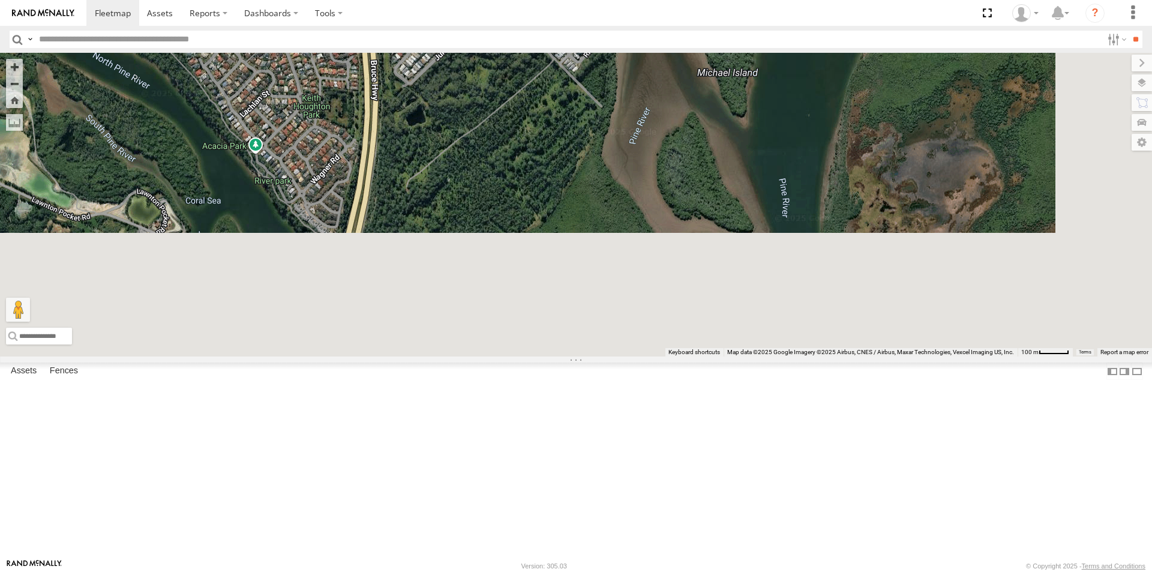
drag, startPoint x: 643, startPoint y: 382, endPoint x: 580, endPoint y: -10, distance: 396.9
click at [580, 0] on html at bounding box center [576, 286] width 1152 height 572
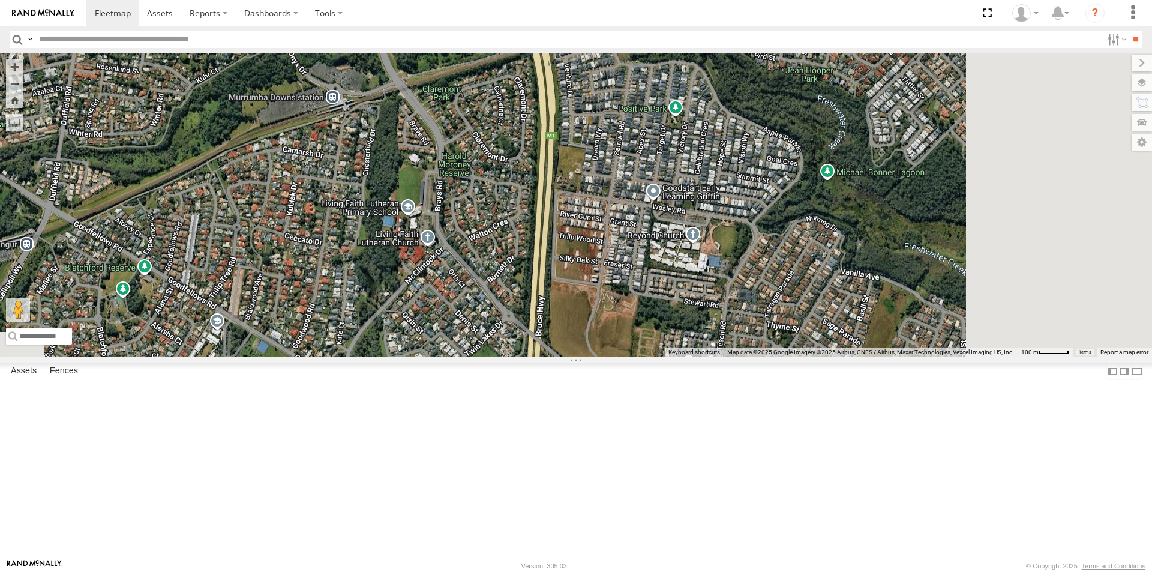
drag, startPoint x: 870, startPoint y: 456, endPoint x: 463, endPoint y: -52, distance: 651.6
click at [463, 0] on html at bounding box center [576, 286] width 1152 height 572
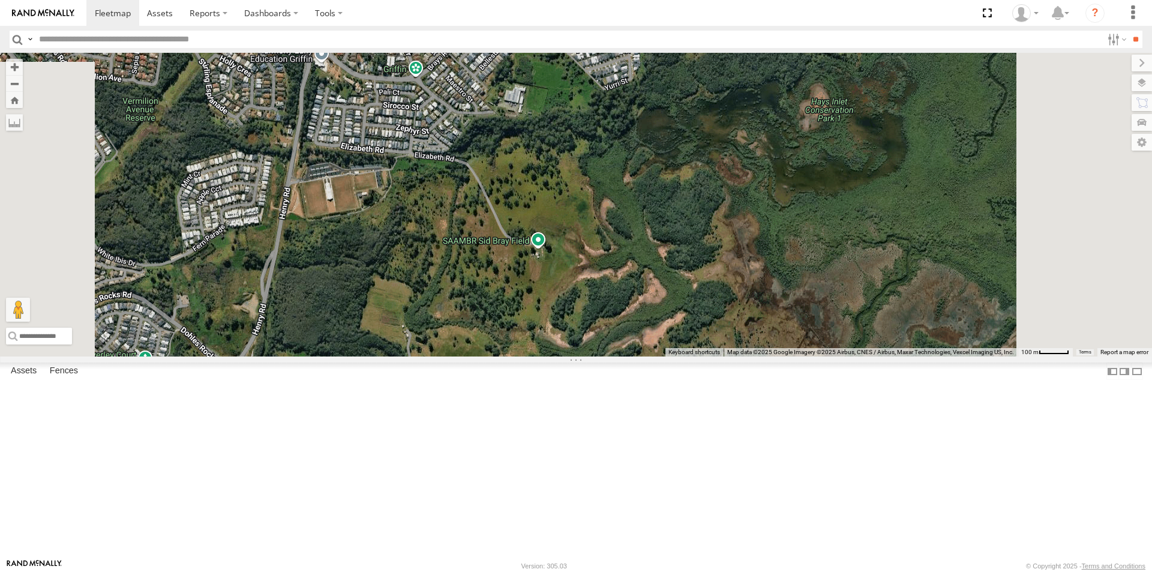
drag, startPoint x: 487, startPoint y: 424, endPoint x: 717, endPoint y: -11, distance: 492.2
click at [717, 0] on html at bounding box center [576, 286] width 1152 height 572
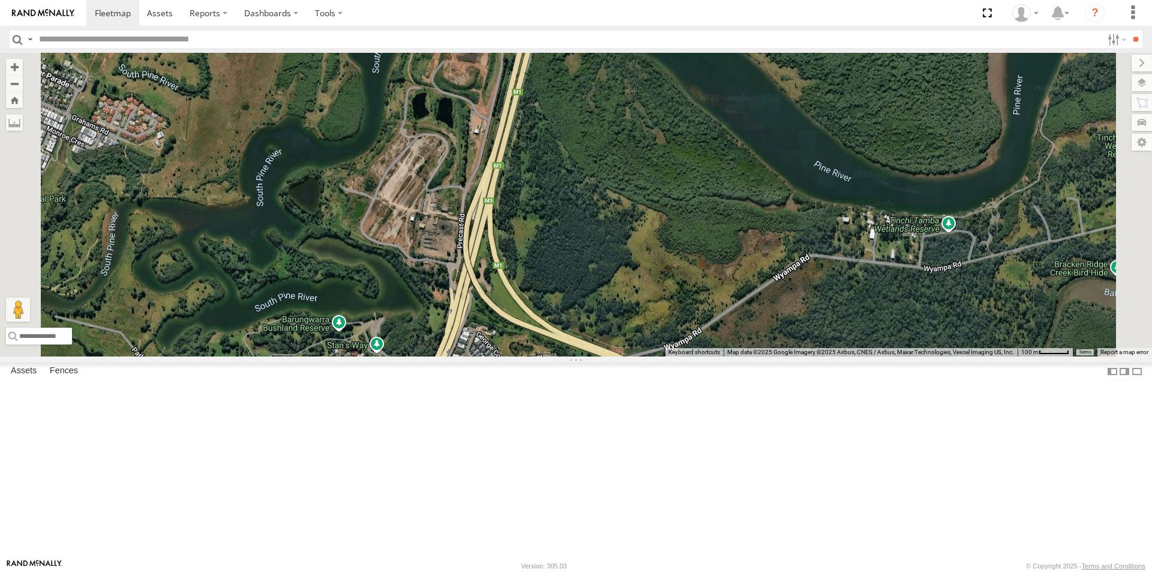
drag, startPoint x: 743, startPoint y: 256, endPoint x: 764, endPoint y: 15, distance: 242.1
click at [763, 19] on body at bounding box center [576, 286] width 1152 height 572
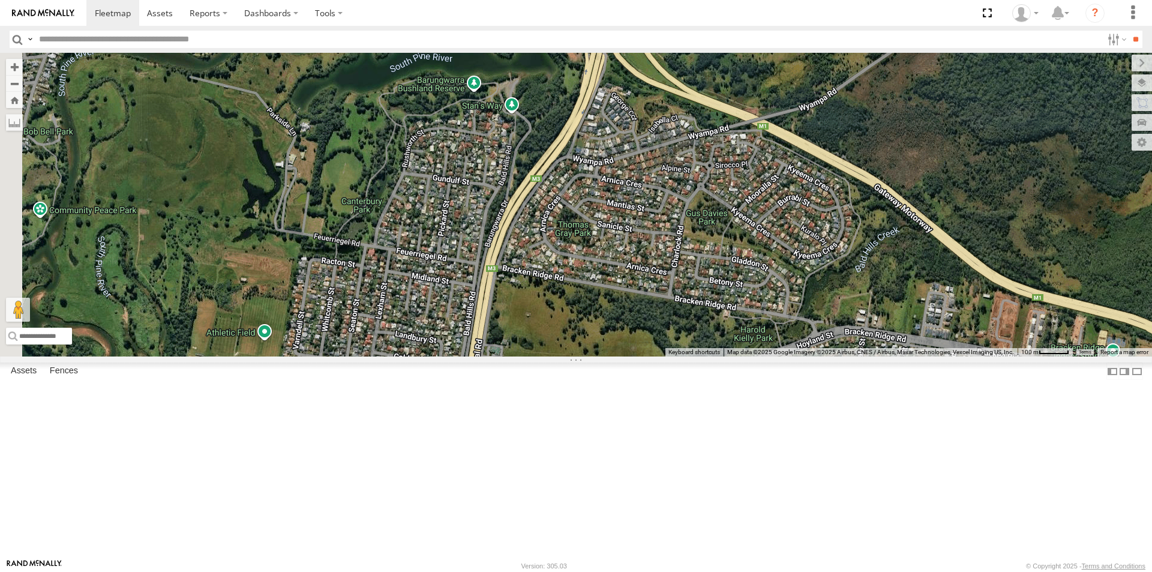
drag, startPoint x: 641, startPoint y: 296, endPoint x: 745, endPoint y: 347, distance: 116.2
click at [745, 347] on div "Small Truck" at bounding box center [576, 205] width 1152 height 304
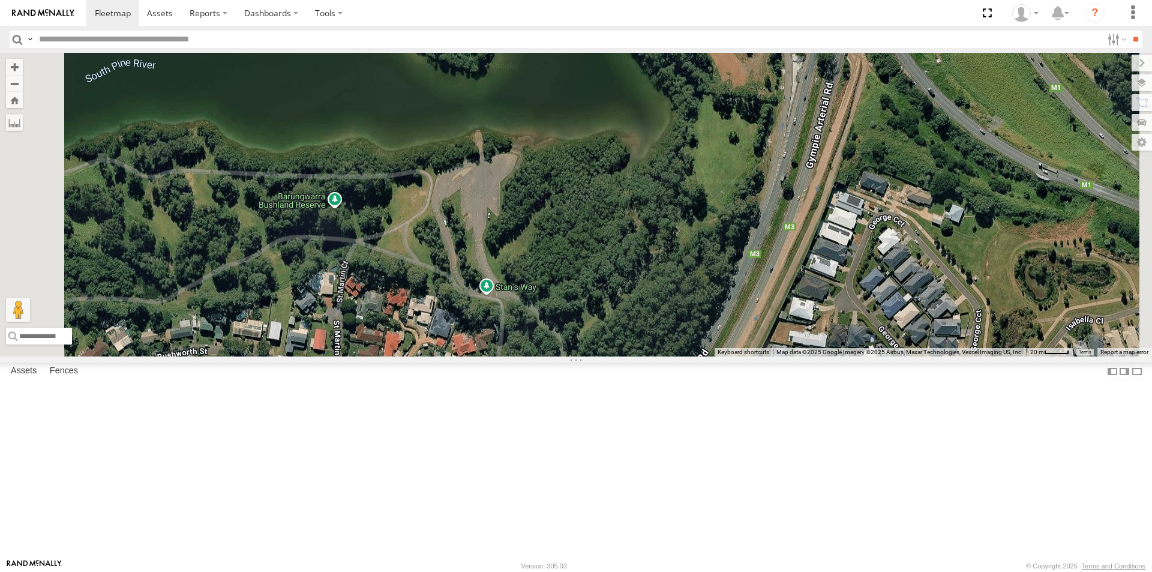
drag, startPoint x: 617, startPoint y: 118, endPoint x: 640, endPoint y: 301, distance: 184.4
click at [640, 301] on div "Small Truck" at bounding box center [576, 205] width 1152 height 304
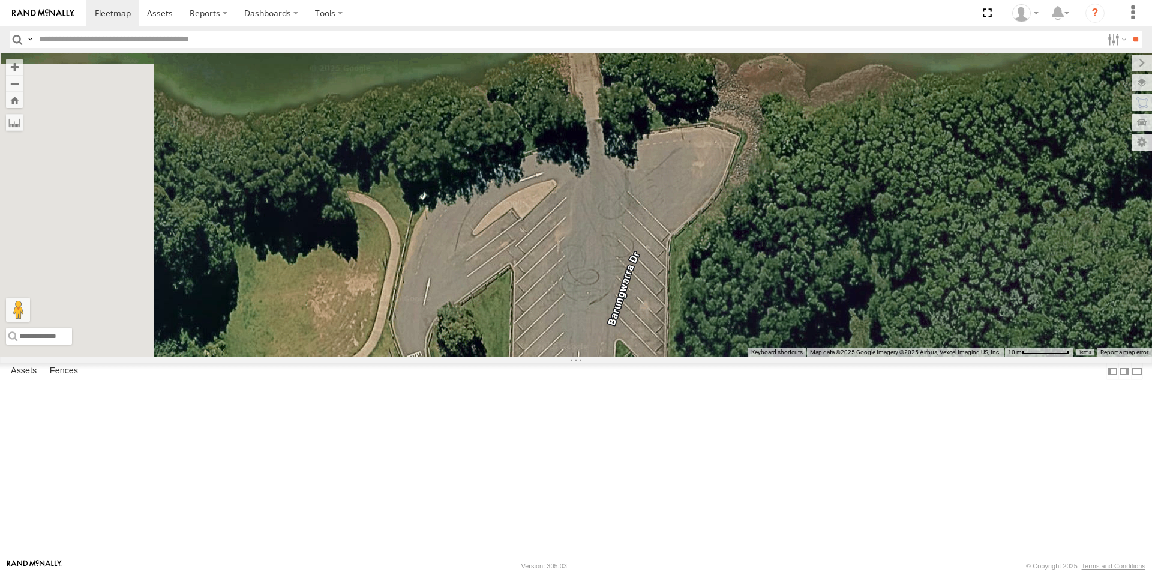
drag, startPoint x: 433, startPoint y: 299, endPoint x: 669, endPoint y: 320, distance: 236.8
click at [669, 320] on div "Small Truck" at bounding box center [576, 205] width 1152 height 304
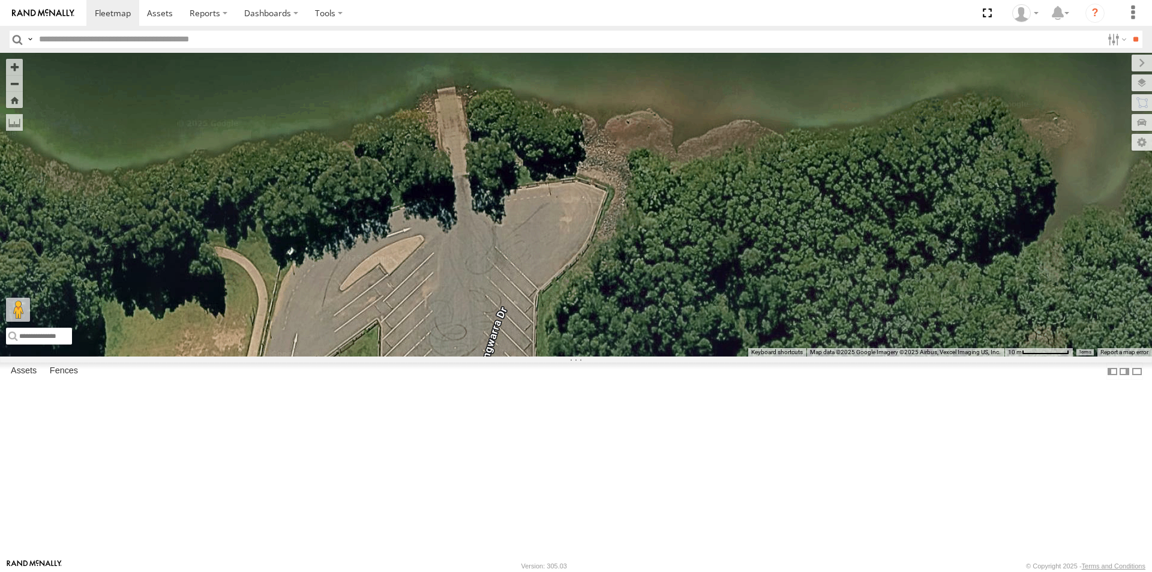
drag, startPoint x: 737, startPoint y: 317, endPoint x: 603, endPoint y: 372, distance: 145.3
click at [603, 356] on div "Small Truck" at bounding box center [576, 205] width 1152 height 304
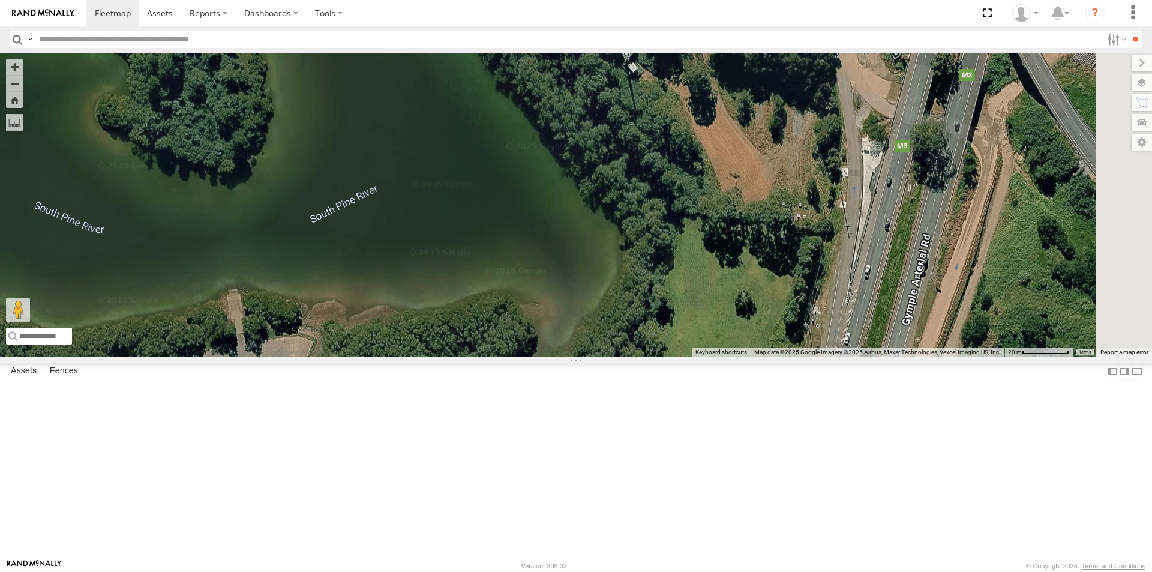
drag, startPoint x: 752, startPoint y: 338, endPoint x: 537, endPoint y: 447, distance: 240.7
click at [537, 356] on div "Small Truck" at bounding box center [576, 205] width 1152 height 304
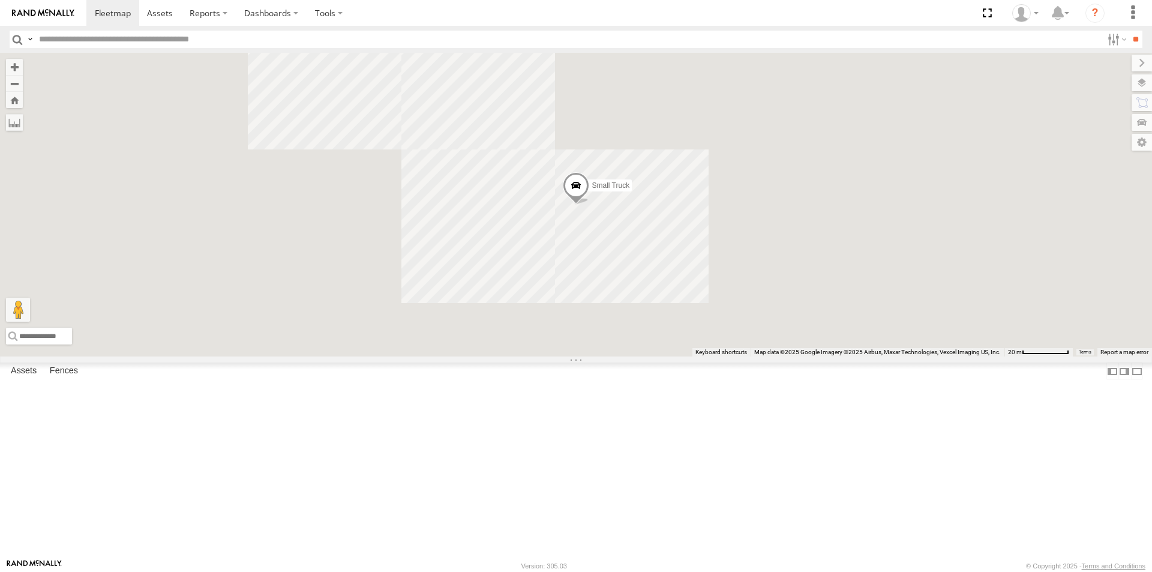
drag, startPoint x: 788, startPoint y: 460, endPoint x: 826, endPoint y: 244, distance: 219.4
click at [826, 244] on div "Small Truck" at bounding box center [576, 205] width 1152 height 304
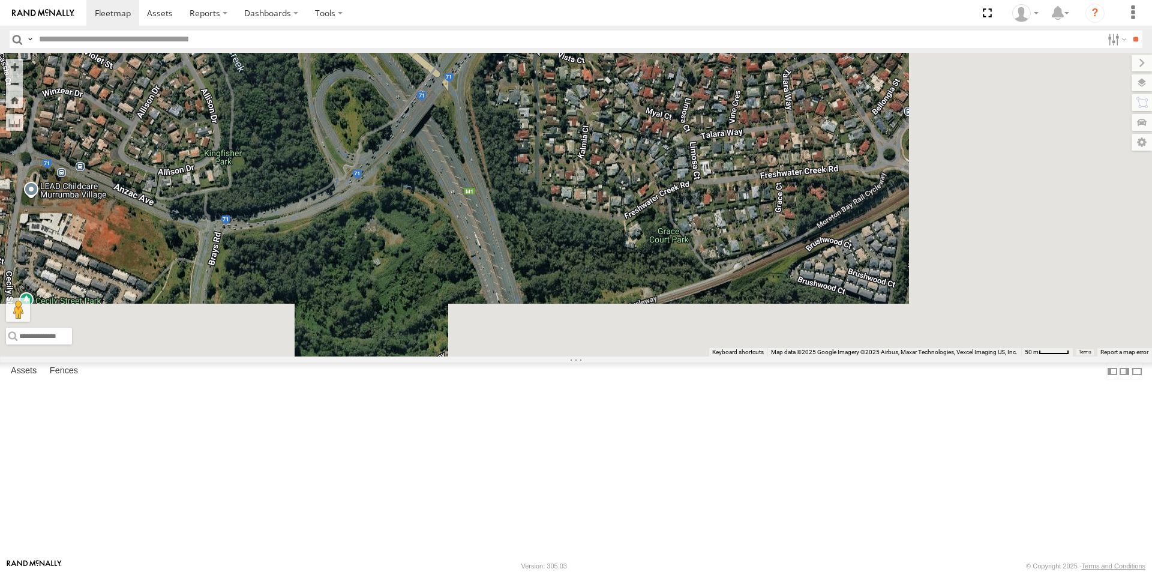
drag, startPoint x: 934, startPoint y: 478, endPoint x: 571, endPoint y: 103, distance: 522.2
click at [571, 103] on div "Small Truck" at bounding box center [576, 205] width 1152 height 304
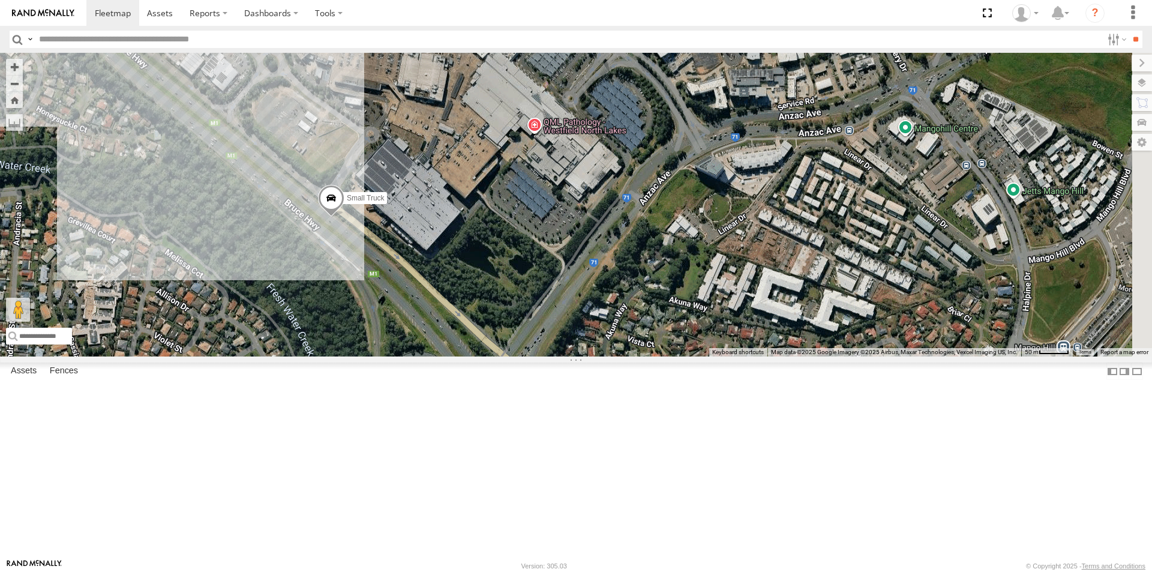
drag, startPoint x: 675, startPoint y: 254, endPoint x: 745, endPoint y: 541, distance: 295.1
click at [745, 356] on div "Small Truck" at bounding box center [576, 205] width 1152 height 304
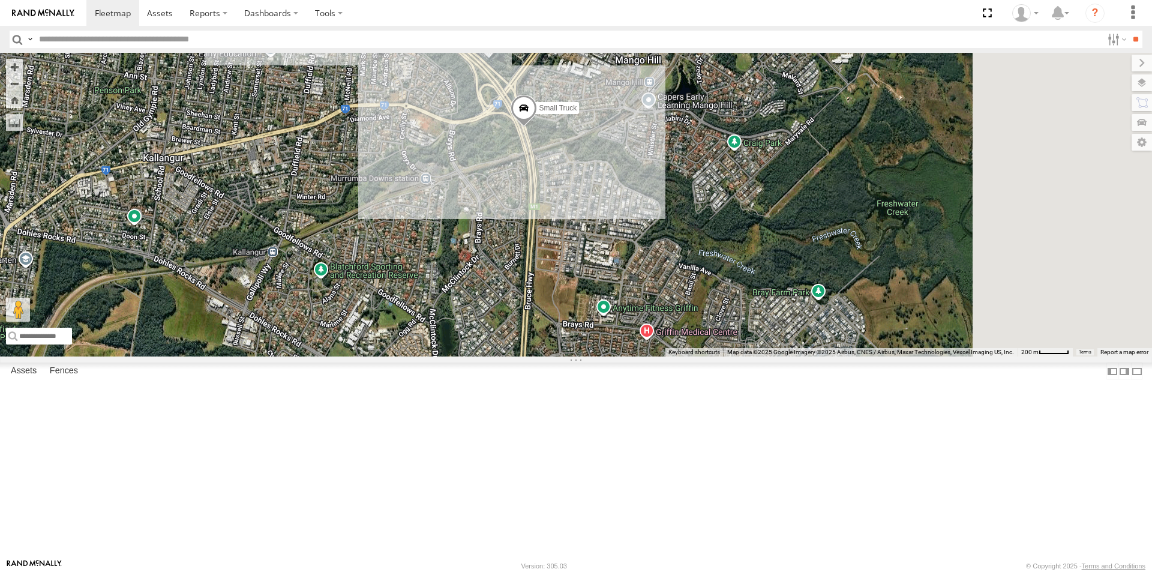
drag, startPoint x: 881, startPoint y: 527, endPoint x: 733, endPoint y: 295, distance: 275.6
click at [733, 295] on div "Small Truck" at bounding box center [576, 205] width 1152 height 304
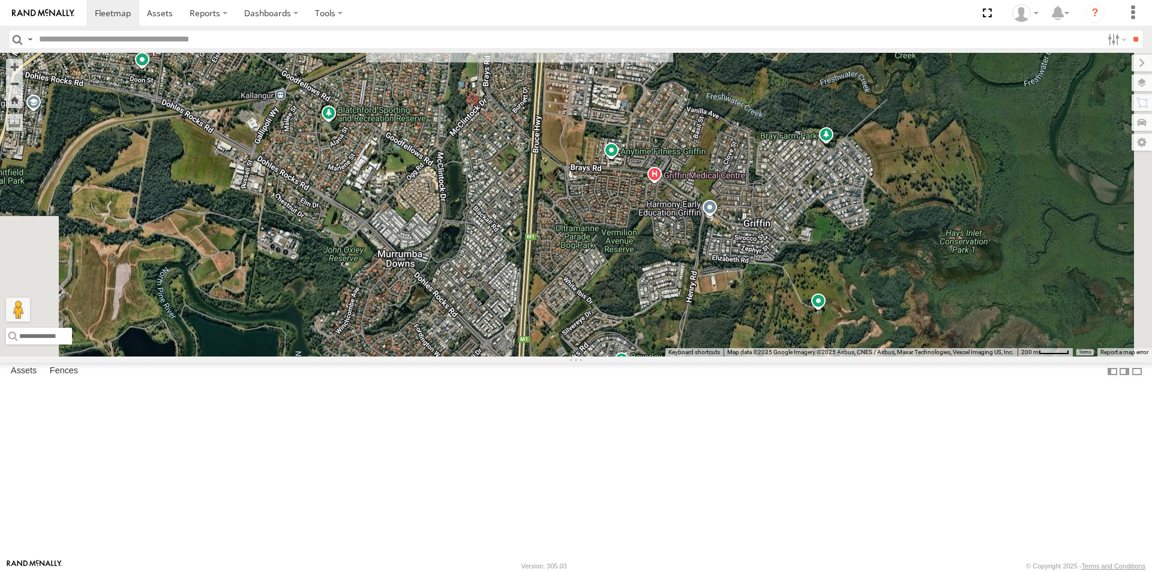
drag, startPoint x: 727, startPoint y: 506, endPoint x: 738, endPoint y: 343, distance: 163.5
click at [738, 343] on div "Small Truck" at bounding box center [576, 205] width 1152 height 304
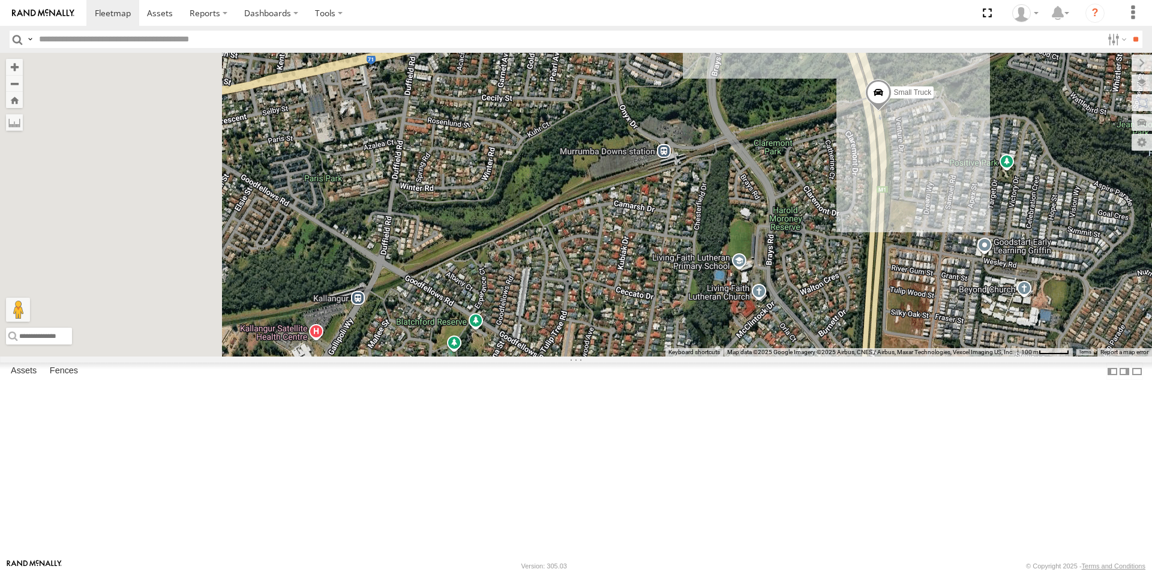
drag, startPoint x: 407, startPoint y: 405, endPoint x: 912, endPoint y: 264, distance: 524.4
click at [912, 264] on div "Small Truck" at bounding box center [576, 205] width 1152 height 304
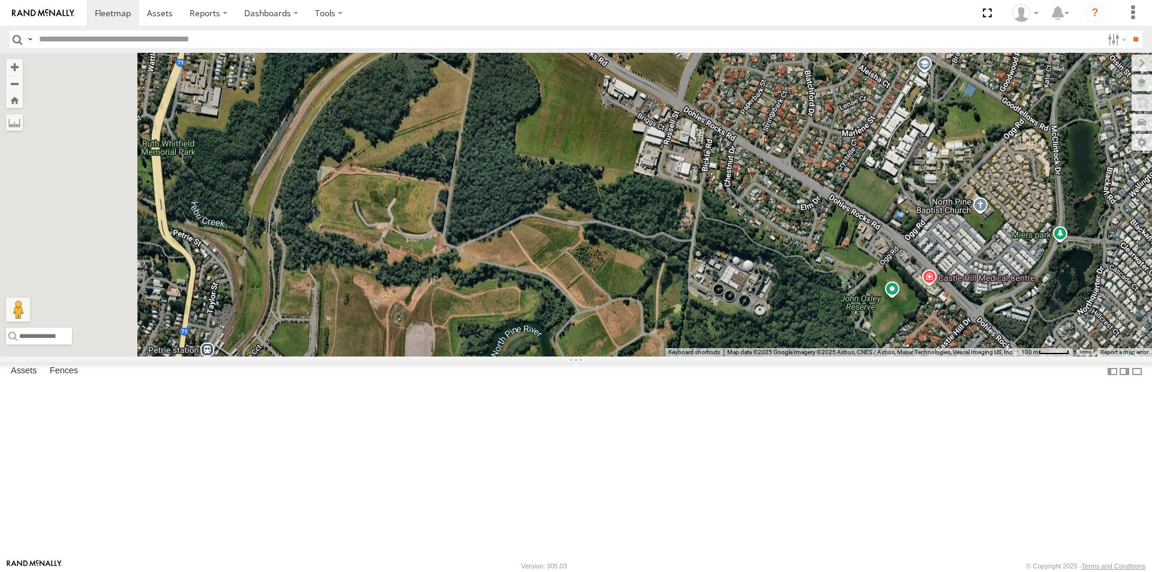
drag, startPoint x: 587, startPoint y: 515, endPoint x: 731, endPoint y: 257, distance: 295.7
click at [731, 257] on div "Small Truck" at bounding box center [576, 205] width 1152 height 304
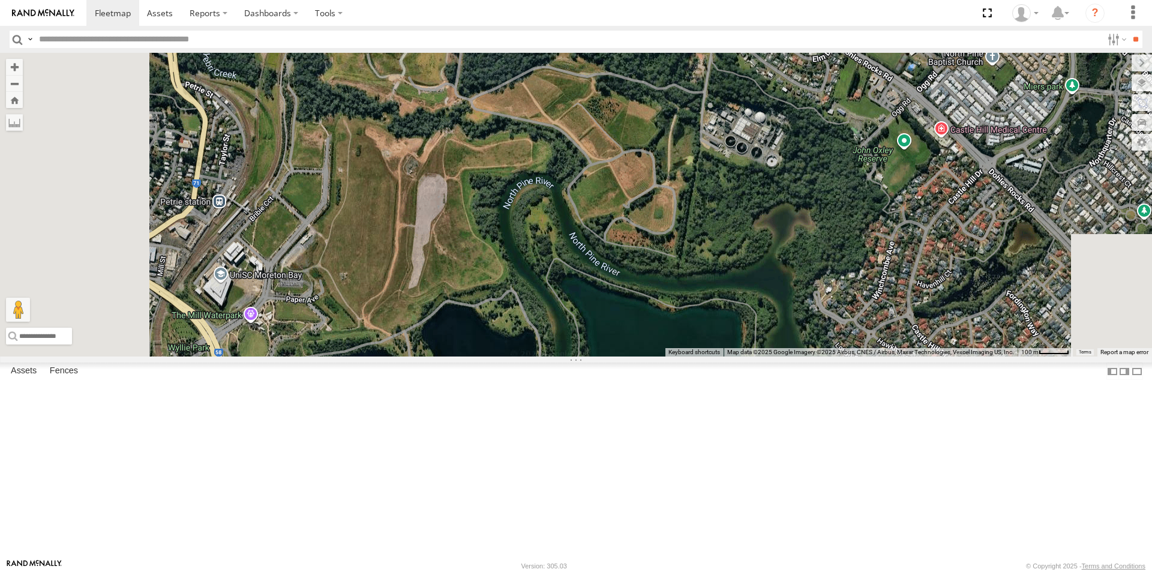
drag, startPoint x: 556, startPoint y: 466, endPoint x: 660, endPoint y: 235, distance: 254.0
click at [660, 235] on div "Small Truck" at bounding box center [576, 205] width 1152 height 304
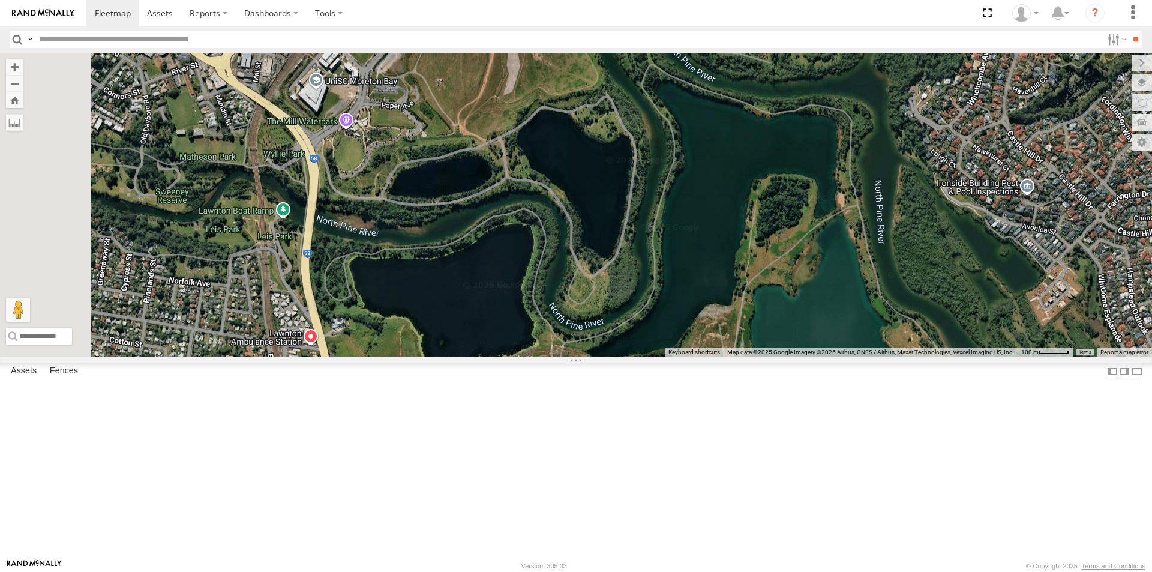
drag, startPoint x: 598, startPoint y: 500, endPoint x: 641, endPoint y: 370, distance: 137.2
click at [641, 356] on div "Small Truck" at bounding box center [576, 205] width 1152 height 304
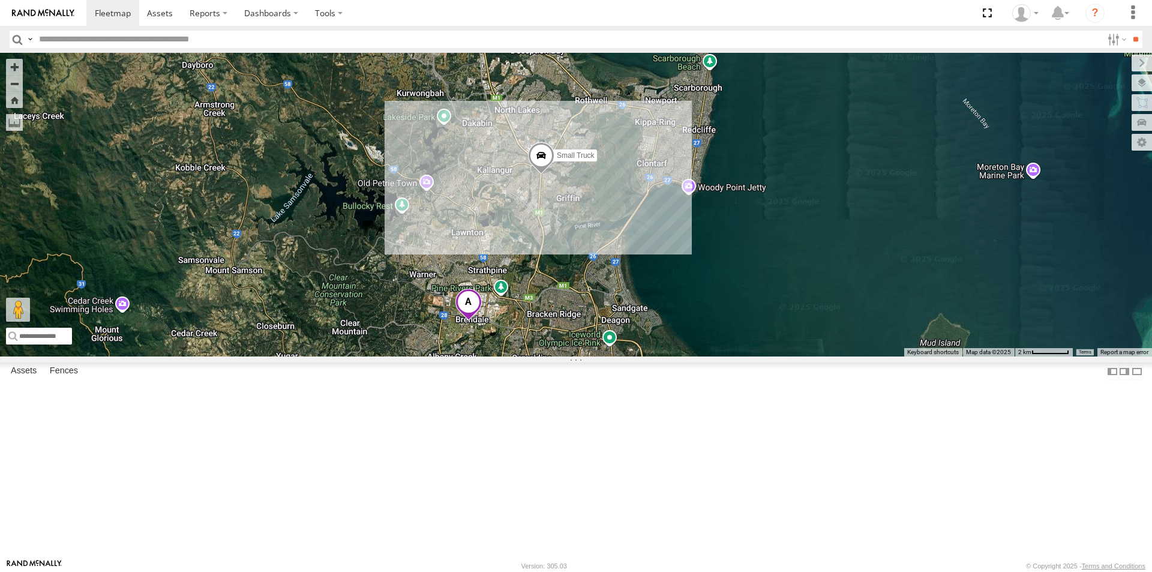
drag, startPoint x: 791, startPoint y: 514, endPoint x: 715, endPoint y: 368, distance: 164.5
click at [715, 356] on div "Small Truck" at bounding box center [576, 205] width 1152 height 304
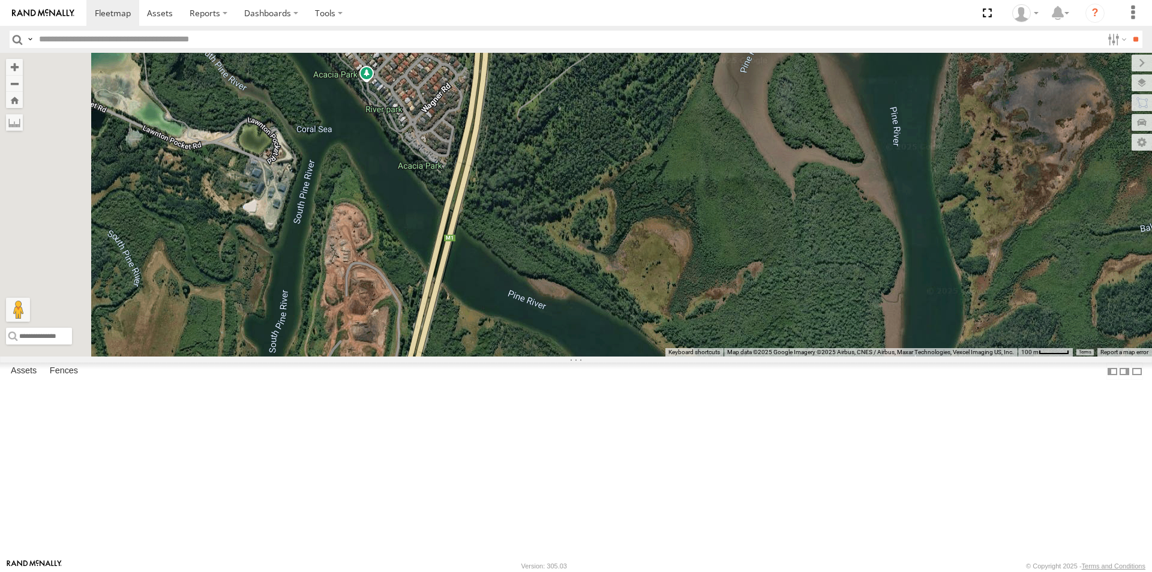
drag, startPoint x: 484, startPoint y: 265, endPoint x: 785, endPoint y: 534, distance: 404.1
click at [785, 356] on div "Small Truck" at bounding box center [576, 205] width 1152 height 304
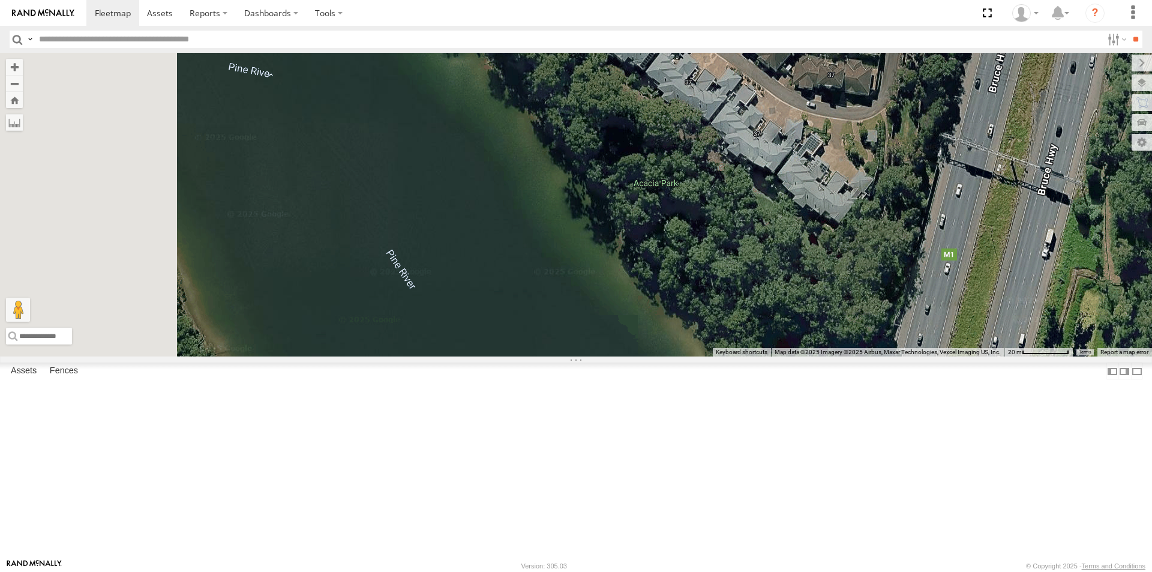
drag, startPoint x: 473, startPoint y: 266, endPoint x: 810, endPoint y: 451, distance: 384.7
click at [810, 356] on div "Small Truck" at bounding box center [576, 205] width 1152 height 304
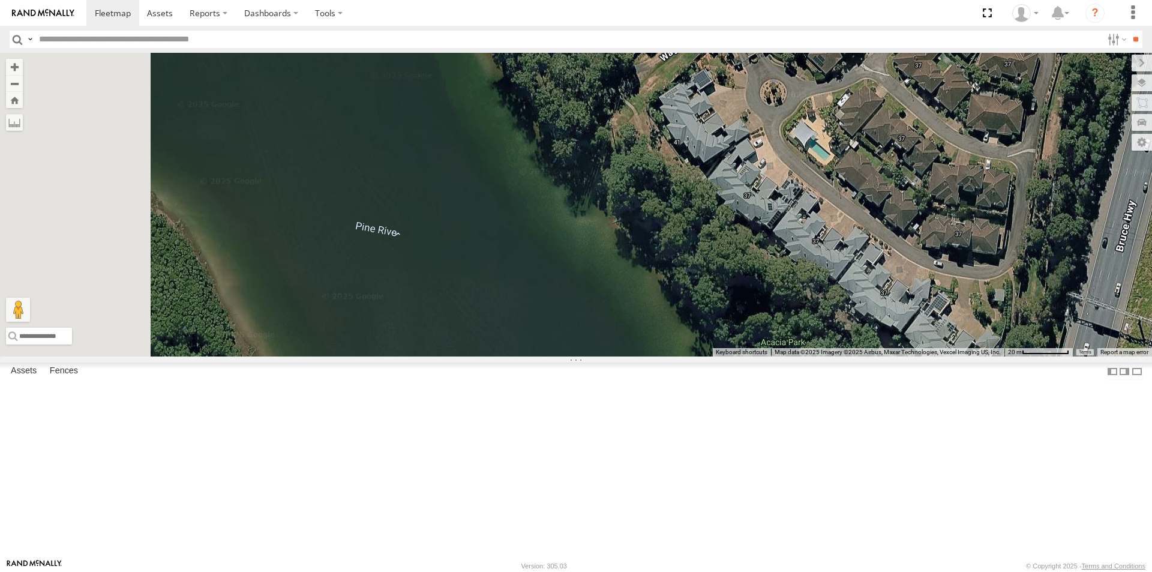
drag, startPoint x: 592, startPoint y: 224, endPoint x: 719, endPoint y: 386, distance: 205.5
click at [719, 356] on div "Small Truck" at bounding box center [576, 205] width 1152 height 304
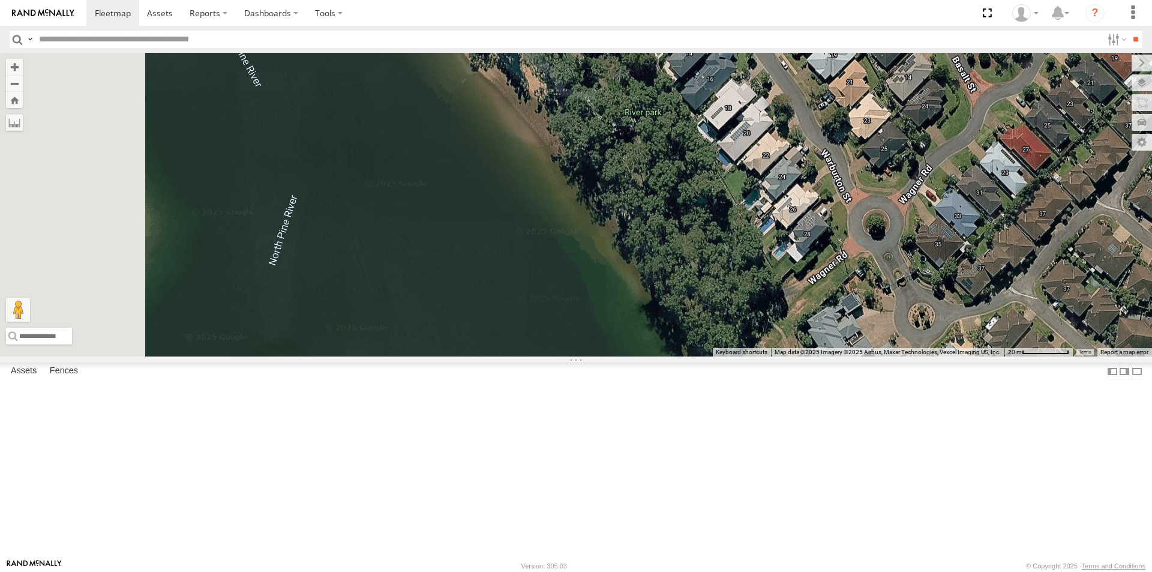
drag, startPoint x: 623, startPoint y: 270, endPoint x: 766, endPoint y: 485, distance: 258.4
click at [766, 356] on div "Small Truck" at bounding box center [576, 205] width 1152 height 304
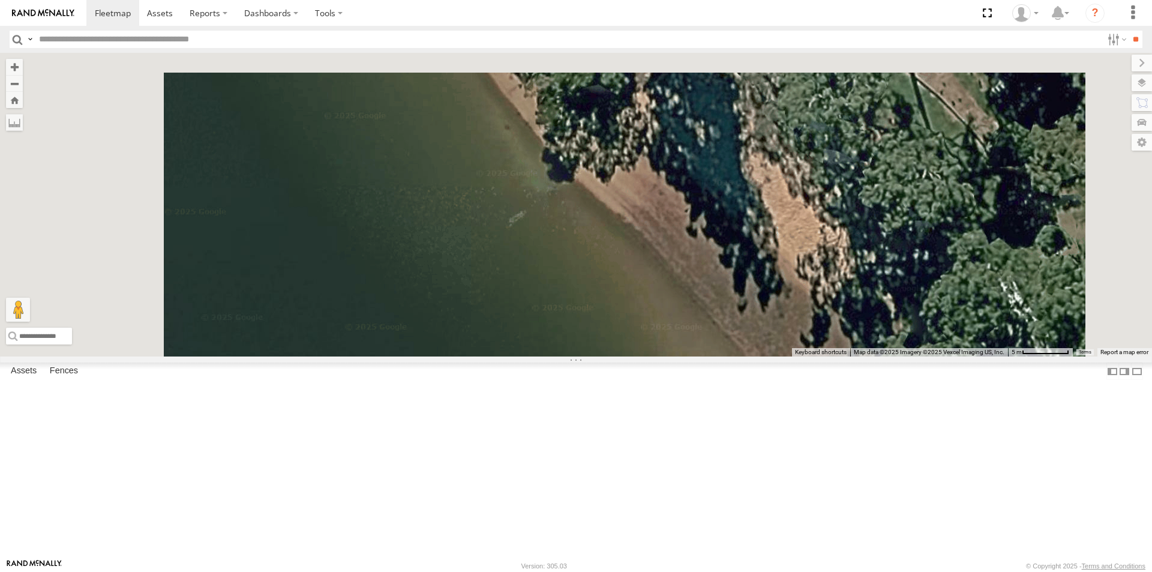
drag, startPoint x: 643, startPoint y: 186, endPoint x: 710, endPoint y: 553, distance: 373.2
click at [710, 356] on div "Small Truck" at bounding box center [576, 205] width 1152 height 304
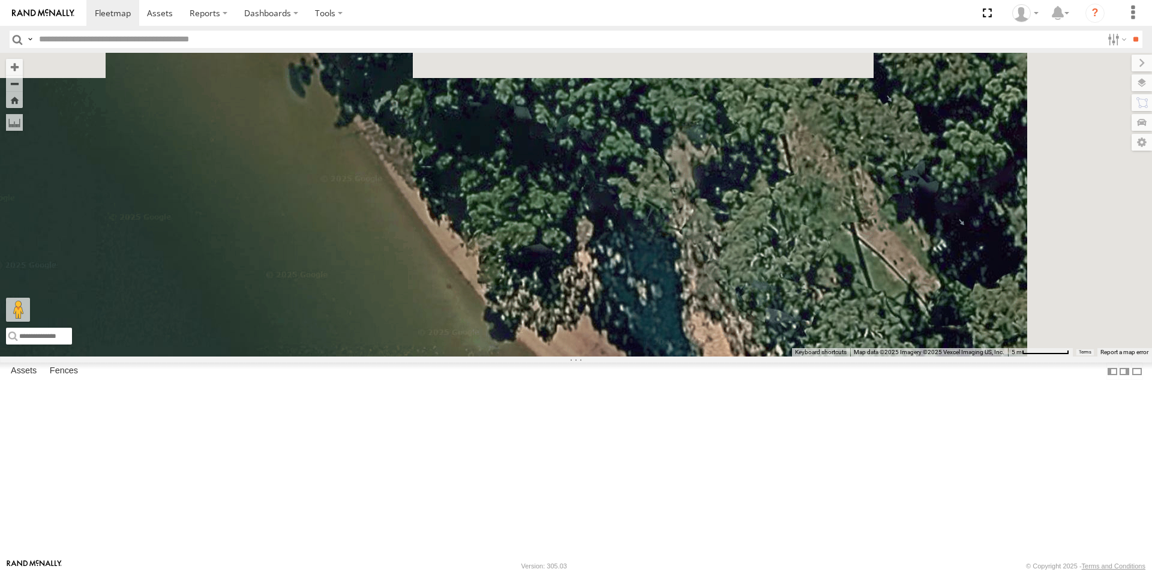
drag, startPoint x: 860, startPoint y: 341, endPoint x: 800, endPoint y: 502, distance: 171.6
click at [800, 356] on div "Small Truck" at bounding box center [576, 205] width 1152 height 304
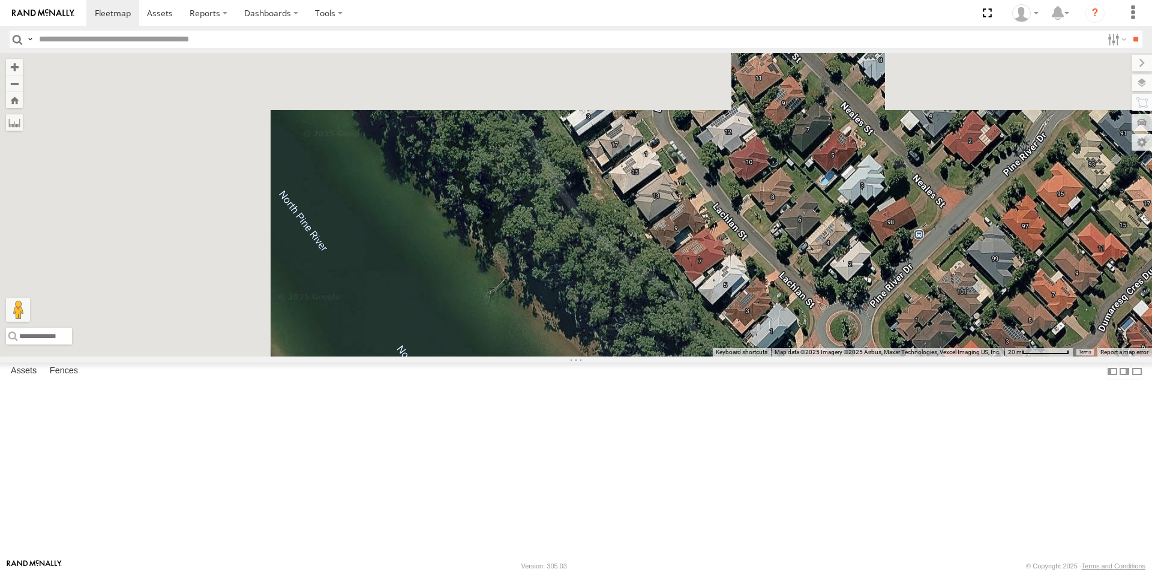
drag, startPoint x: 451, startPoint y: 224, endPoint x: 748, endPoint y: 500, distance: 405.4
click at [748, 356] on div "Small Truck" at bounding box center [576, 205] width 1152 height 304
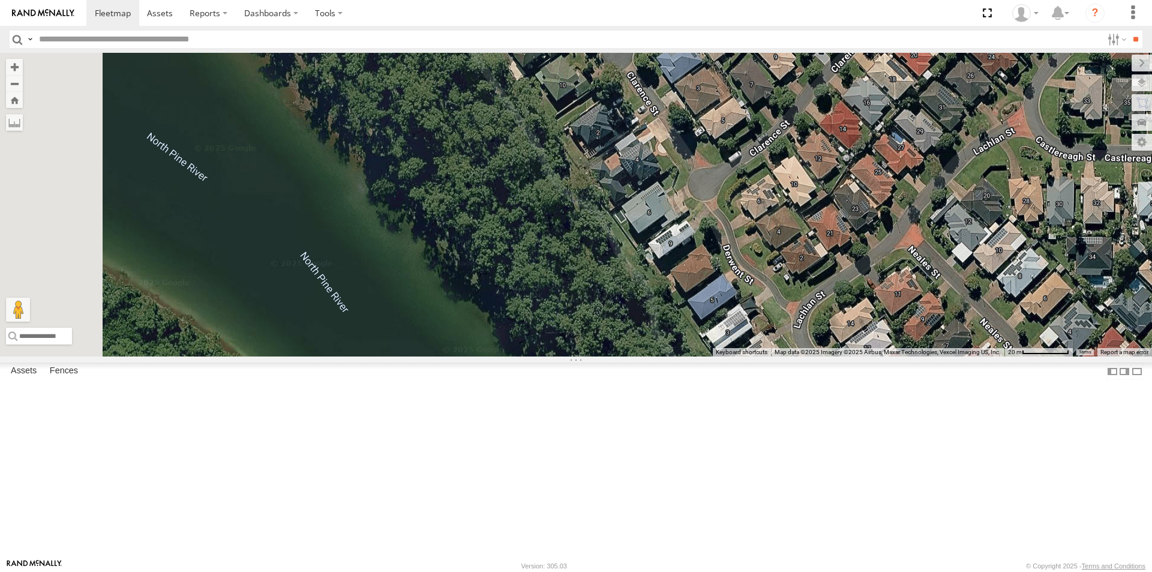
drag, startPoint x: 586, startPoint y: 296, endPoint x: 689, endPoint y: 448, distance: 183.2
click at [733, 356] on div "Small Truck" at bounding box center [576, 205] width 1152 height 304
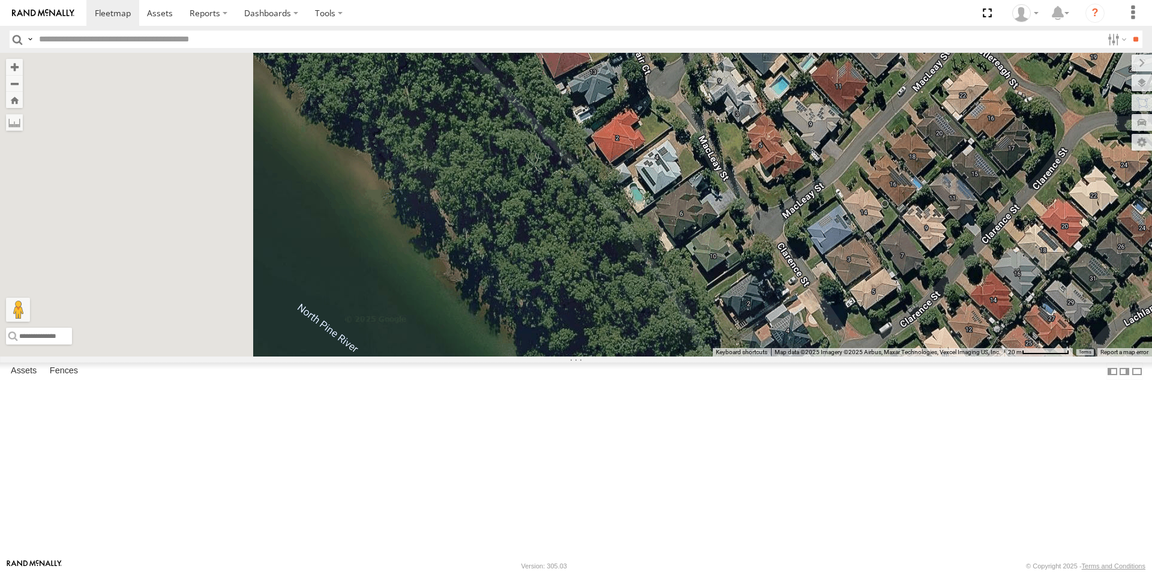
drag, startPoint x: 517, startPoint y: 263, endPoint x: 770, endPoint y: 512, distance: 355.1
click at [770, 356] on div "Small Truck" at bounding box center [576, 205] width 1152 height 304
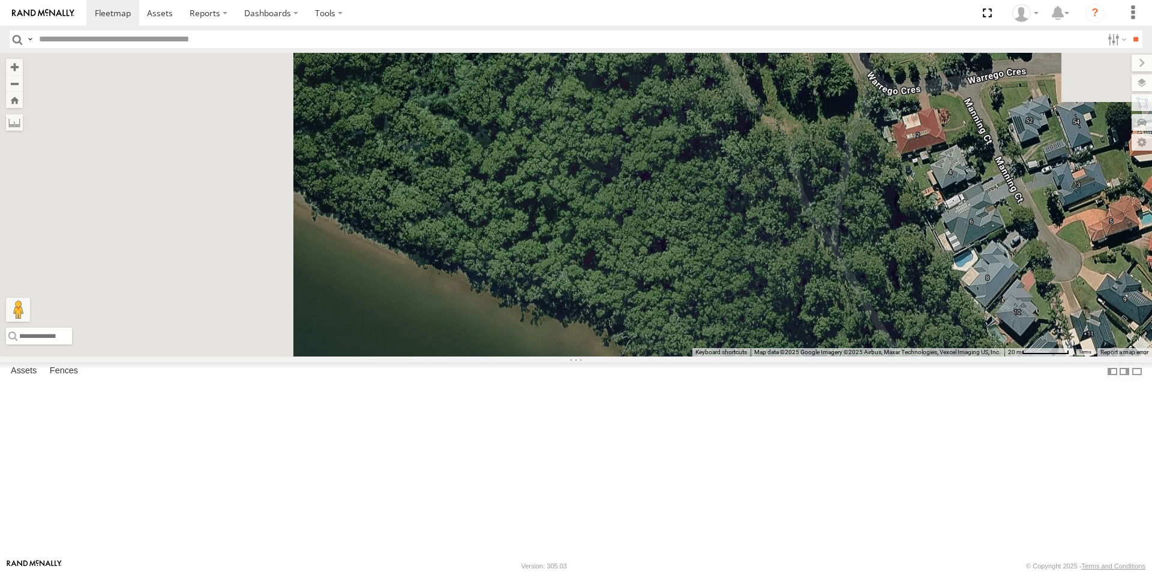
drag, startPoint x: 497, startPoint y: 260, endPoint x: 883, endPoint y: 556, distance: 486.5
click at [883, 356] on div "Small Truck Keyboard shortcuts Map Data Map data ©2025 Google Imagery ©2025 Air…" at bounding box center [576, 205] width 1152 height 304
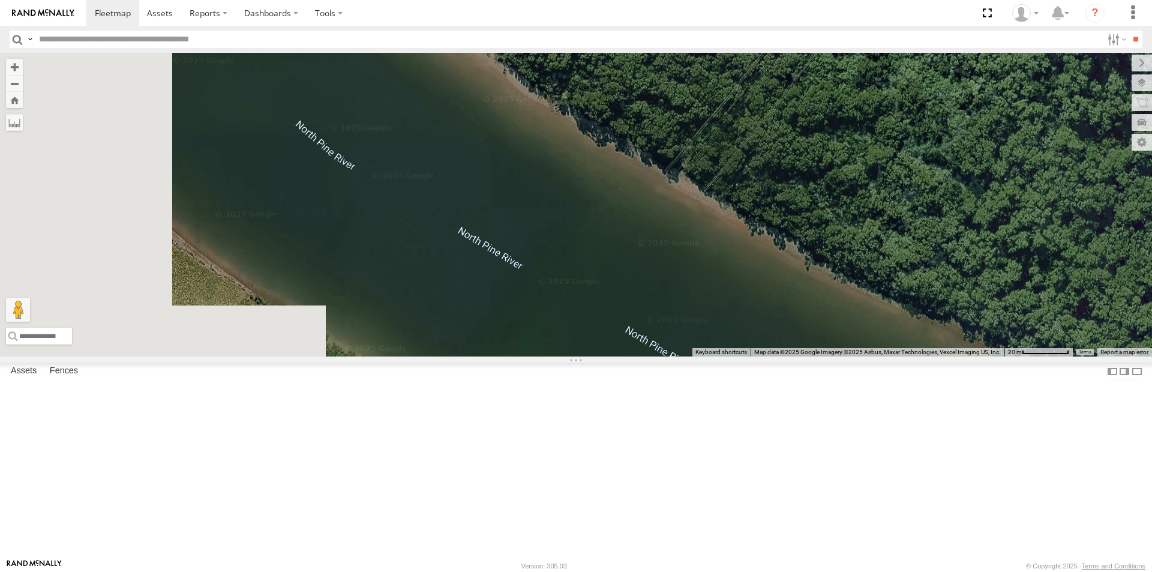
drag, startPoint x: 499, startPoint y: 403, endPoint x: 965, endPoint y: 440, distance: 468.2
click at [965, 356] on div "Small Truck" at bounding box center [576, 205] width 1152 height 304
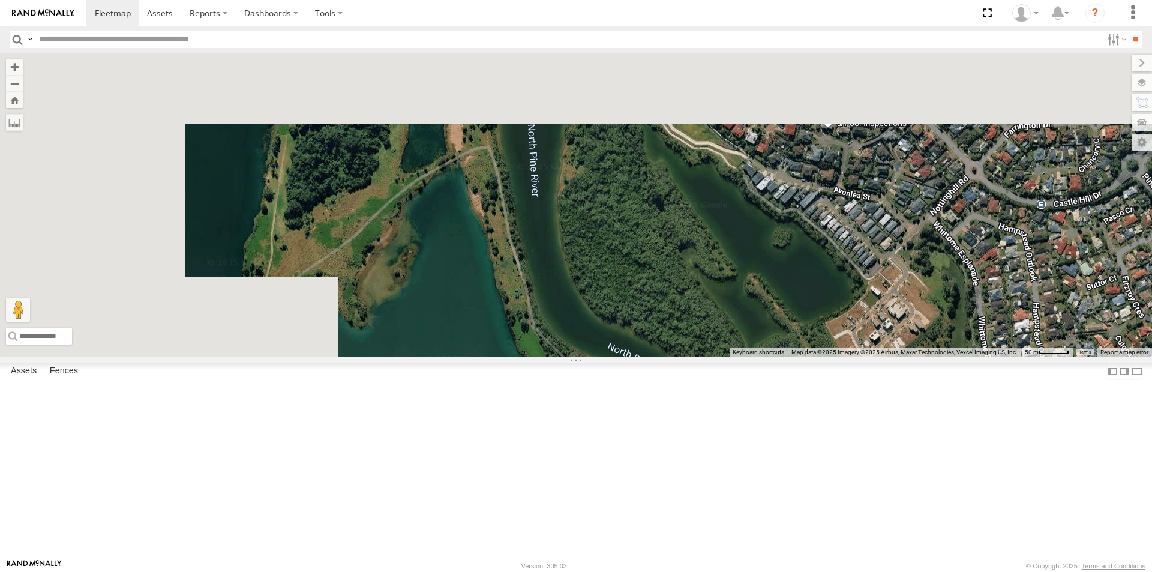
drag, startPoint x: 668, startPoint y: 231, endPoint x: 909, endPoint y: 551, distance: 400.5
click at [897, 571] on body at bounding box center [576, 286] width 1152 height 572
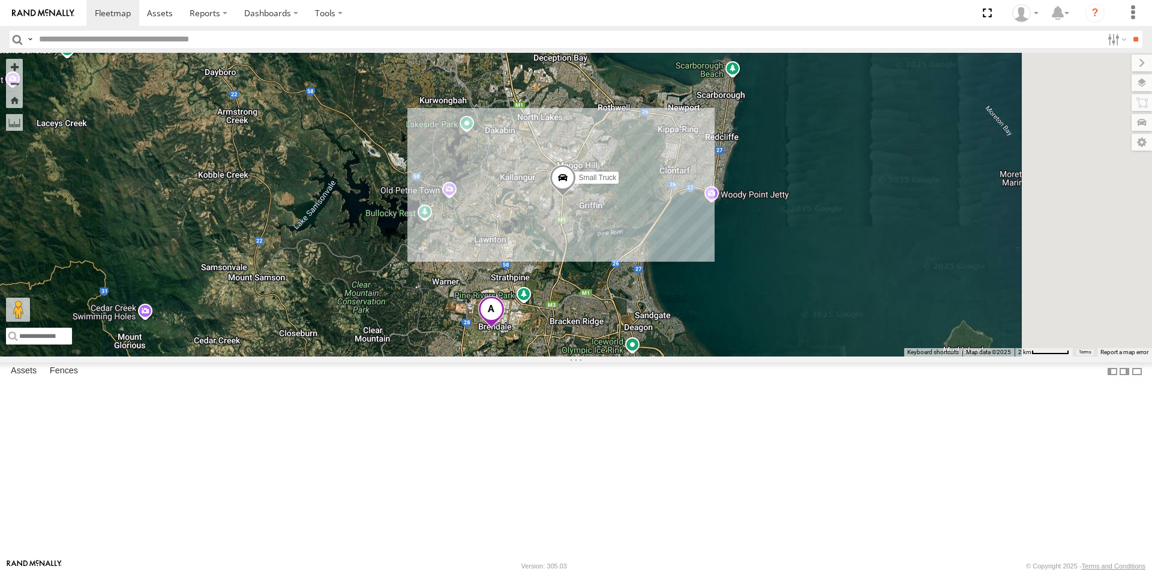
drag, startPoint x: 909, startPoint y: 524, endPoint x: 795, endPoint y: 317, distance: 236.3
click at [795, 317] on div "Small Truck" at bounding box center [576, 205] width 1152 height 304
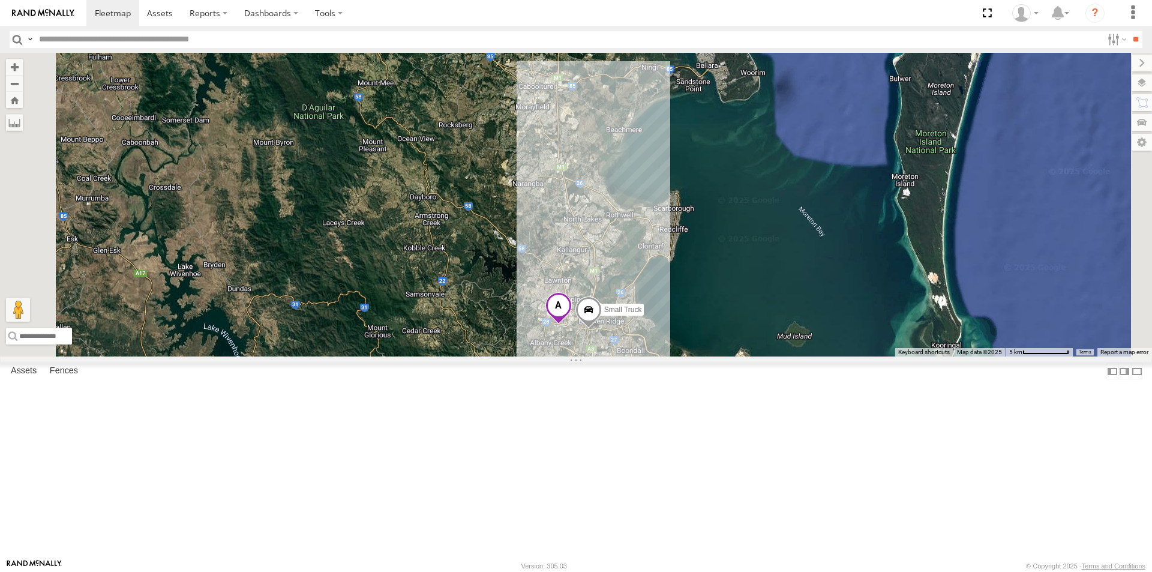
click at [897, 356] on div "Small Truck" at bounding box center [576, 205] width 1152 height 304
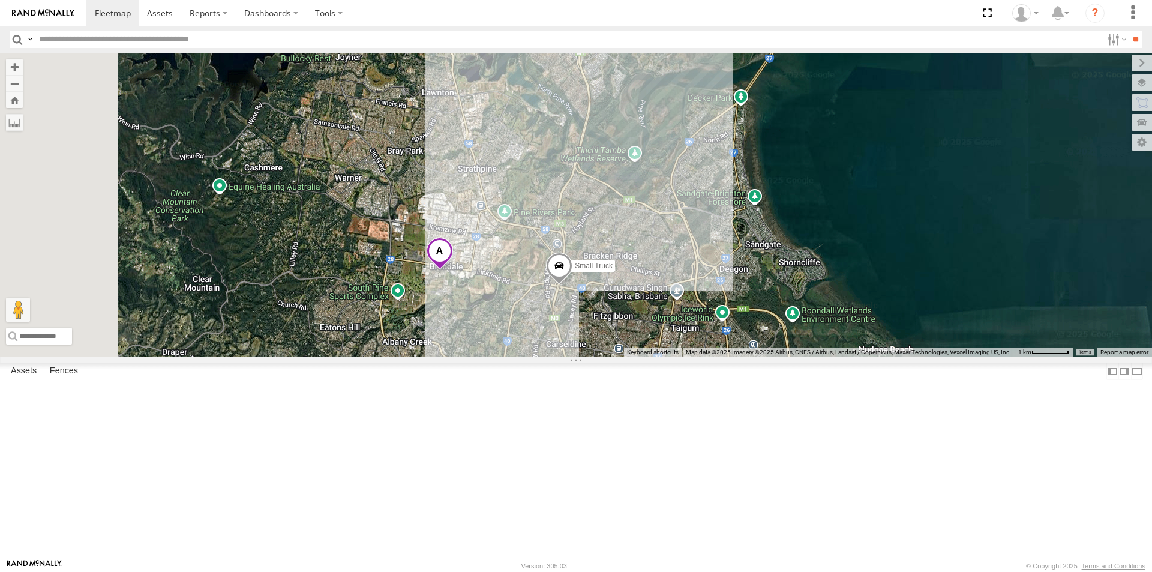
drag, startPoint x: 672, startPoint y: 497, endPoint x: 731, endPoint y: 353, distance: 155.5
click at [731, 353] on div "Small Truck" at bounding box center [576, 205] width 1152 height 304
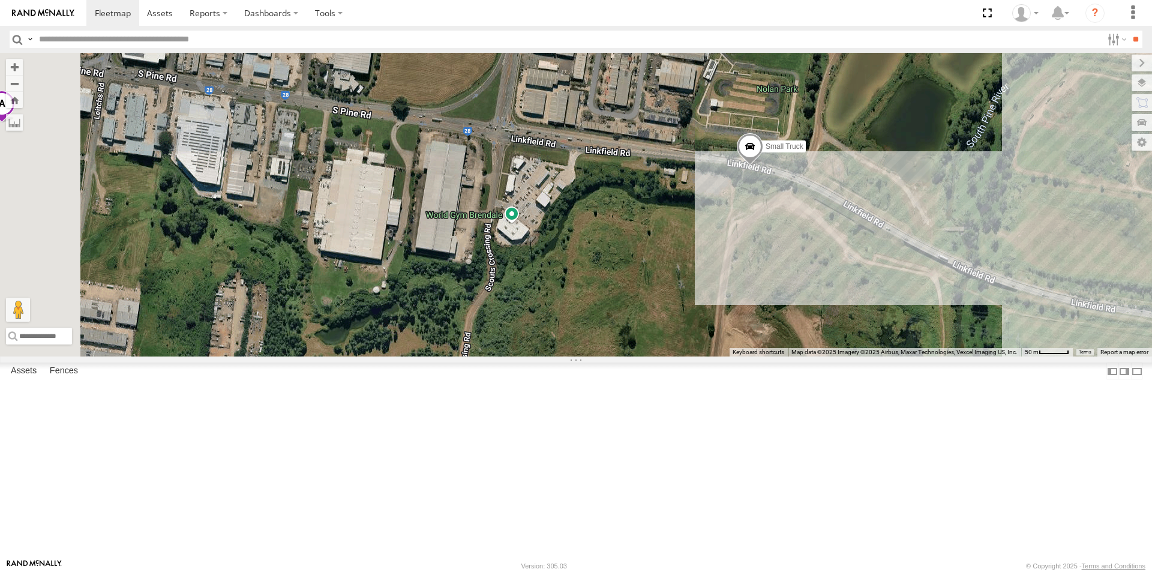
drag, startPoint x: 368, startPoint y: 219, endPoint x: 711, endPoint y: 288, distance: 350.0
click at [711, 288] on div "Small Truck" at bounding box center [576, 205] width 1152 height 304
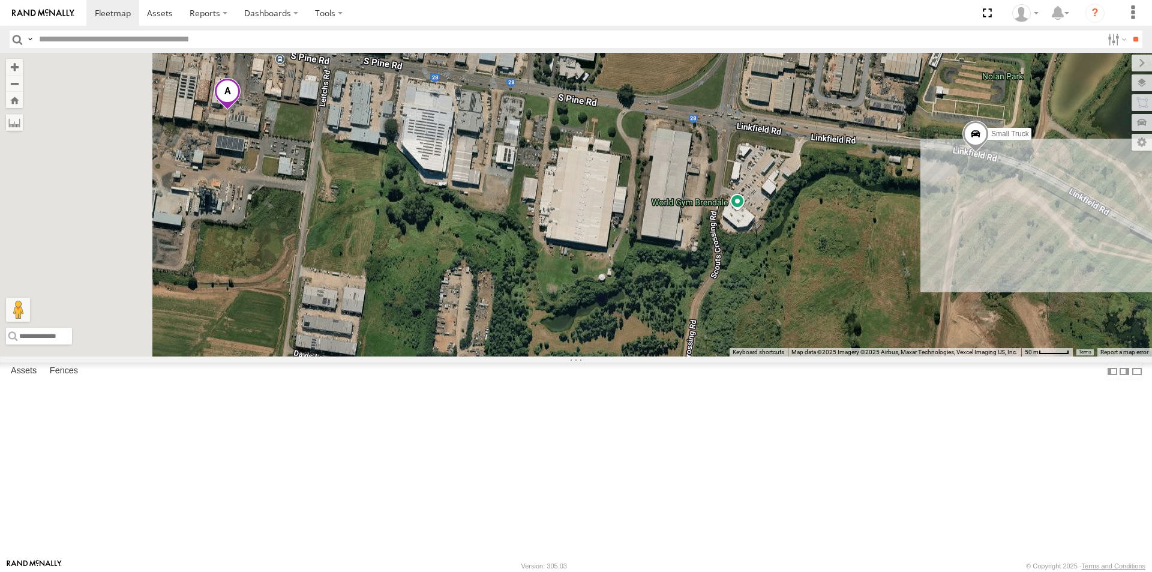
drag, startPoint x: 521, startPoint y: 331, endPoint x: 749, endPoint y: 317, distance: 228.4
click at [749, 317] on div "Small Truck" at bounding box center [576, 205] width 1152 height 304
